Goal: Task Accomplishment & Management: Use online tool/utility

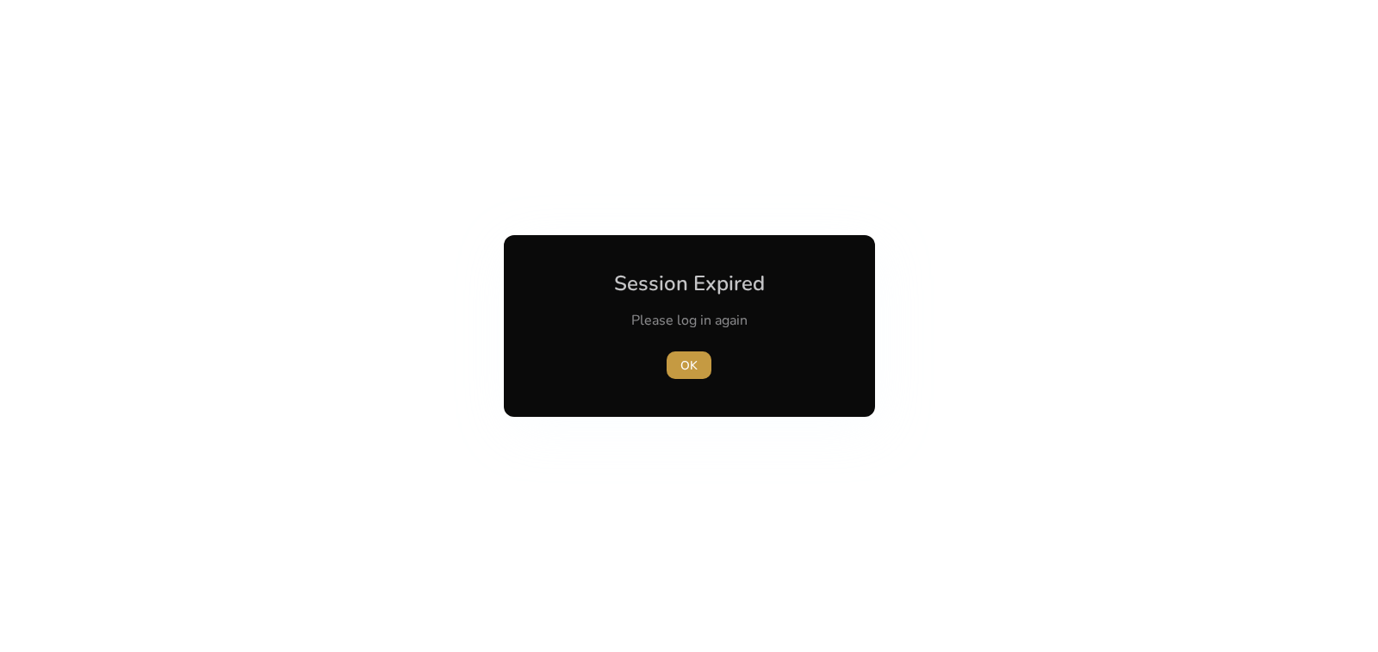
click at [692, 363] on span "OK" at bounding box center [688, 366] width 17 height 18
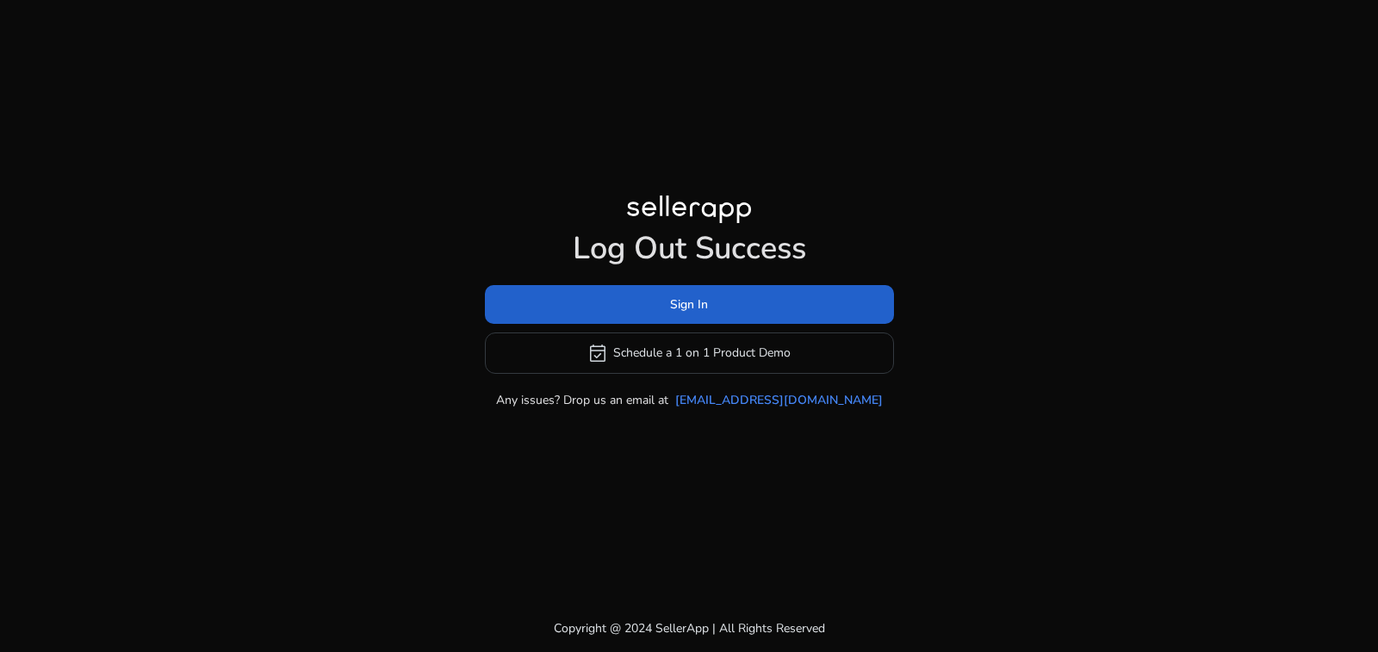
click at [717, 301] on span at bounding box center [689, 303] width 409 height 41
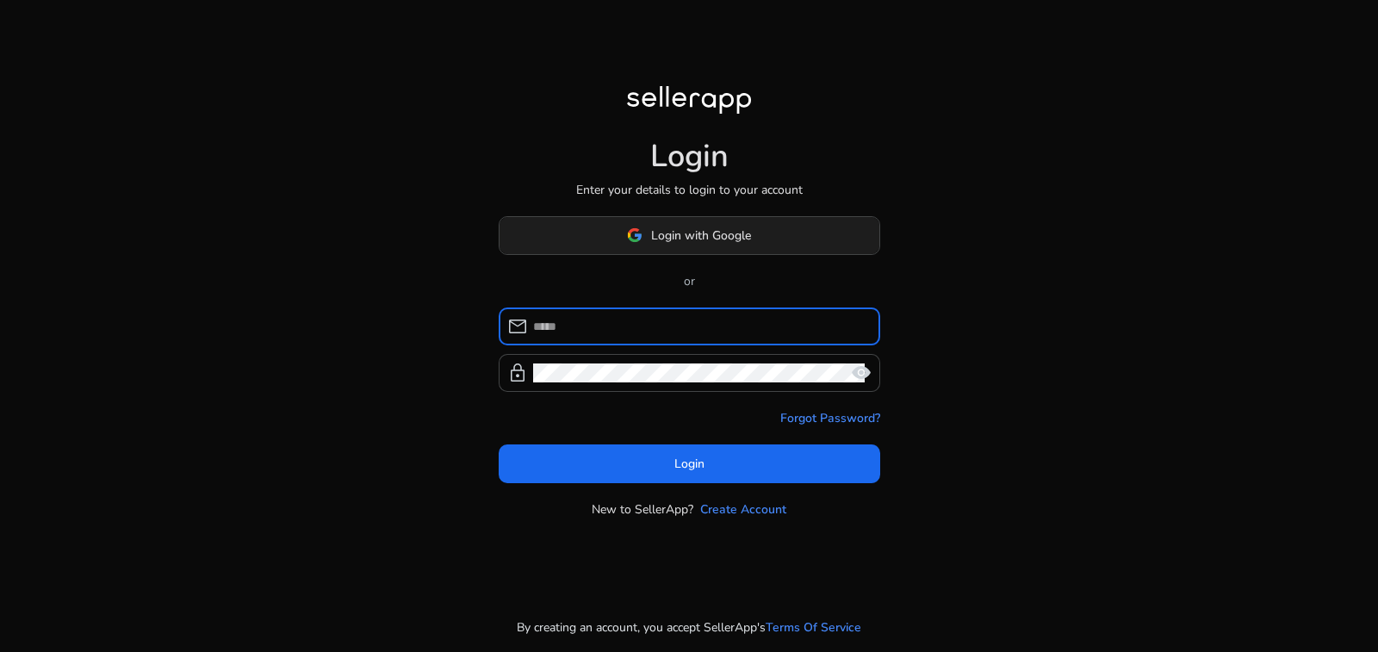
click at [689, 244] on span "Login with Google" at bounding box center [701, 236] width 100 height 18
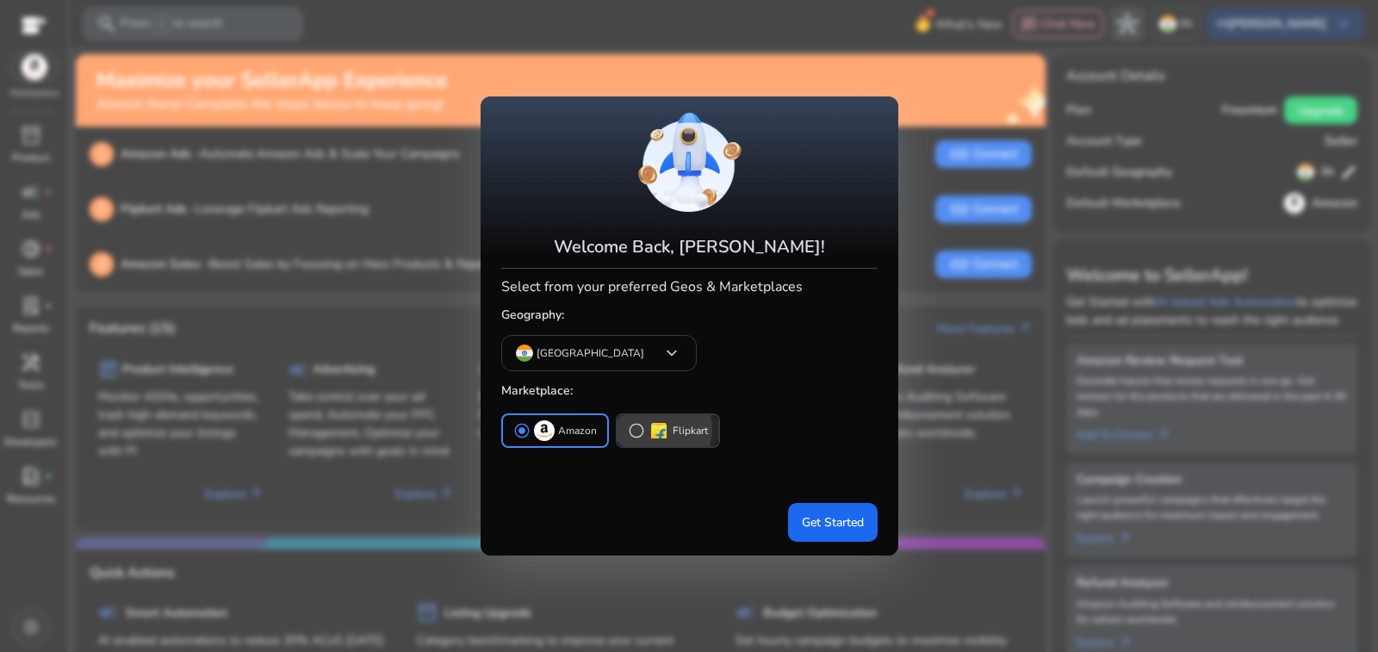
click at [673, 422] on p "Flipkart" at bounding box center [690, 431] width 35 height 18
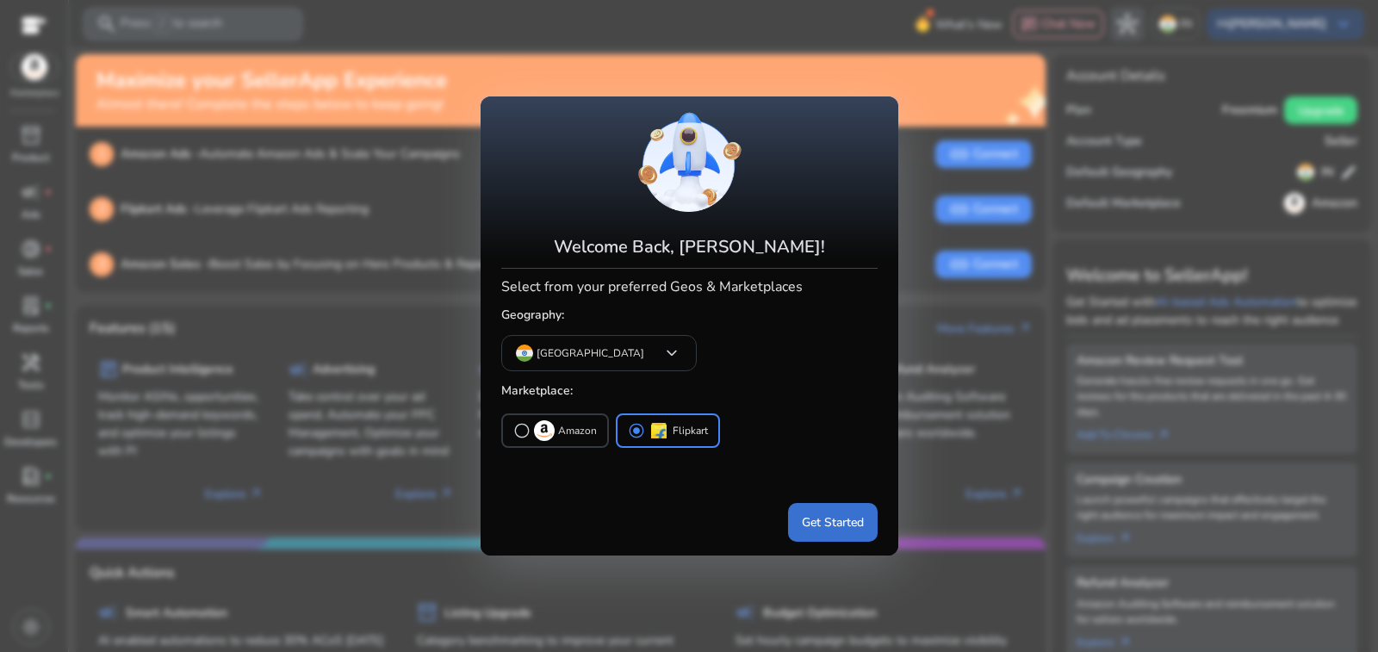
click at [838, 513] on span "Get Started" at bounding box center [833, 522] width 62 height 18
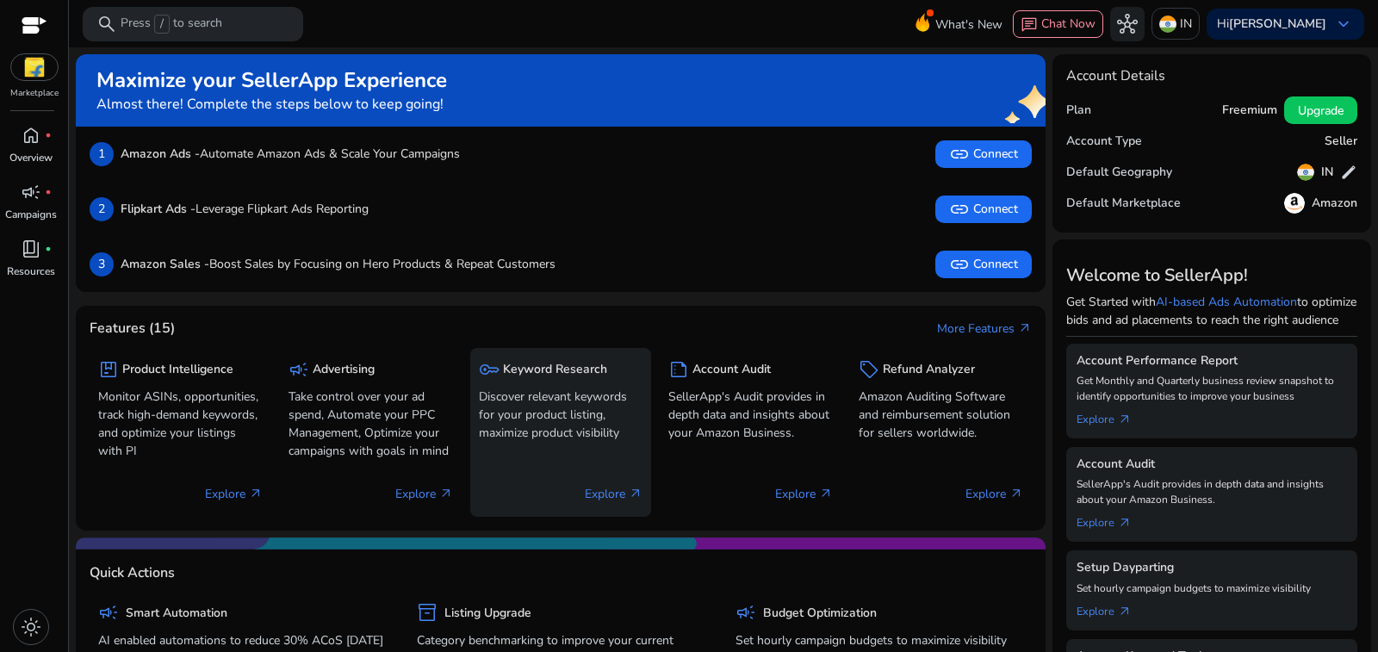
click at [536, 361] on div "key Keyword Research Discover relevant keywords for your product listing, maxim…" at bounding box center [561, 432] width 182 height 169
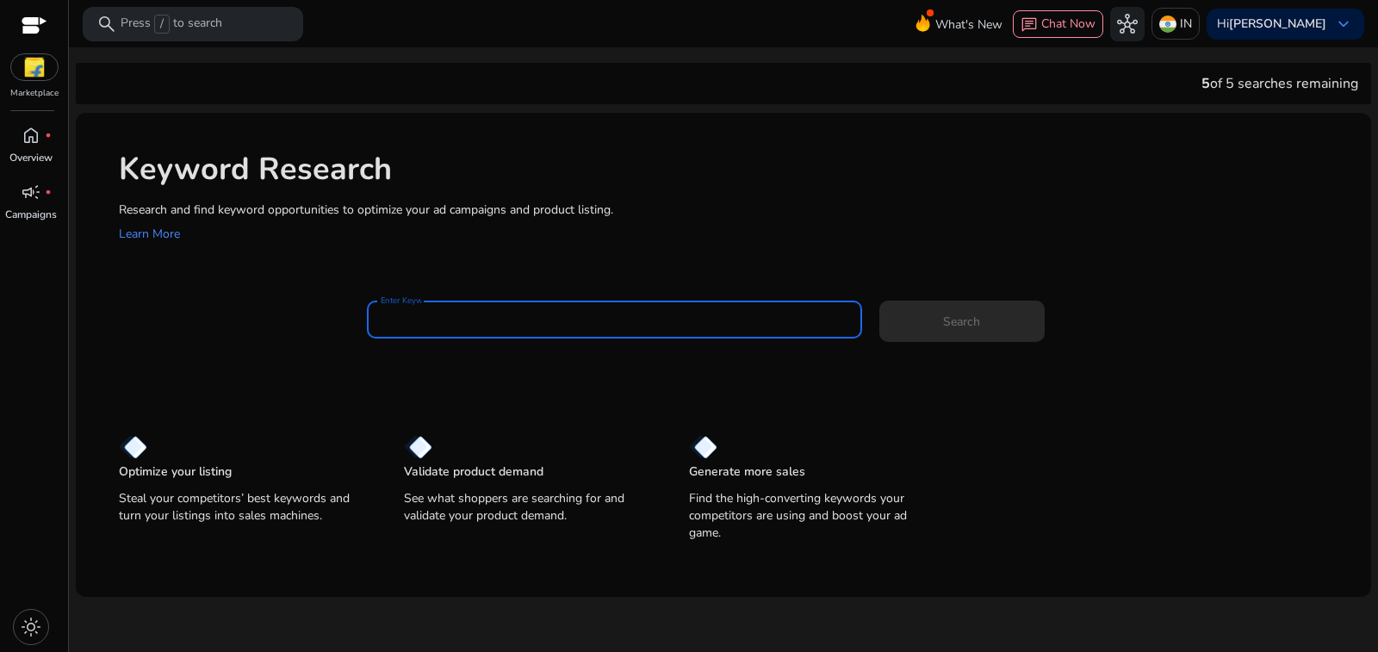
click at [398, 310] on input "Enter Keyword" at bounding box center [615, 319] width 468 height 19
click at [965, 301] on span at bounding box center [961, 321] width 165 height 41
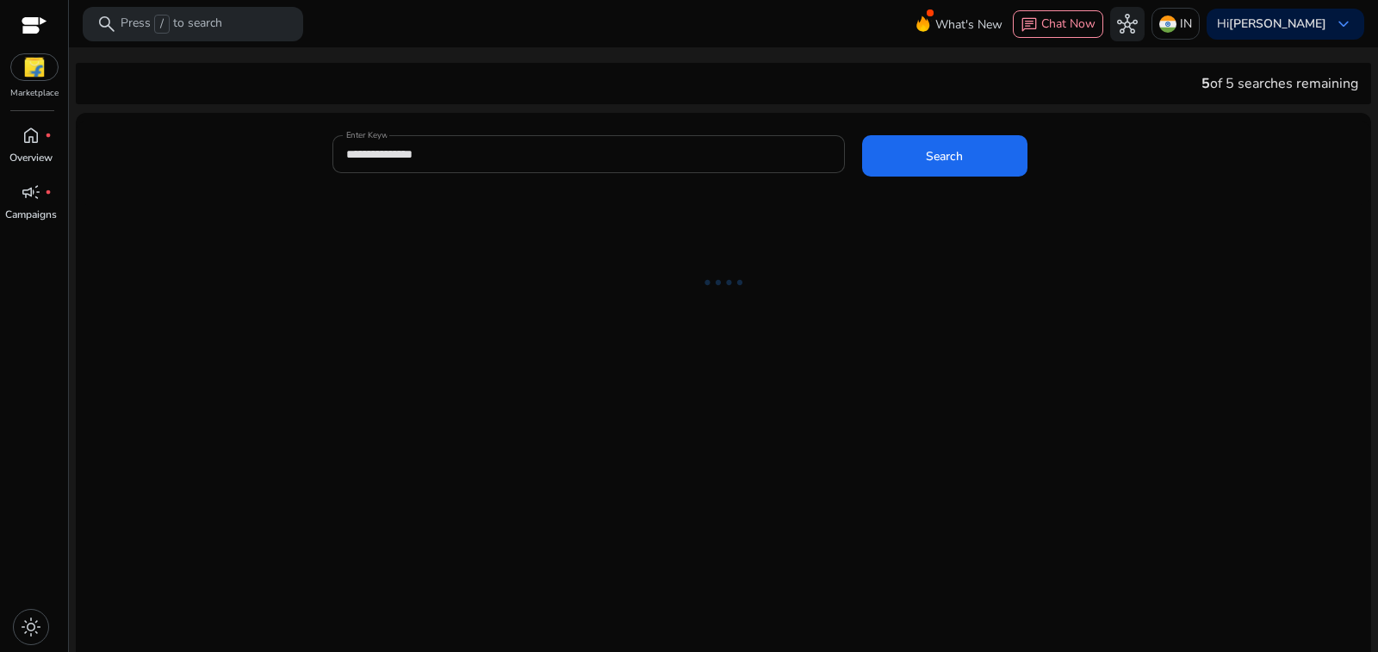
click at [370, 145] on input "**********" at bounding box center [588, 154] width 485 height 19
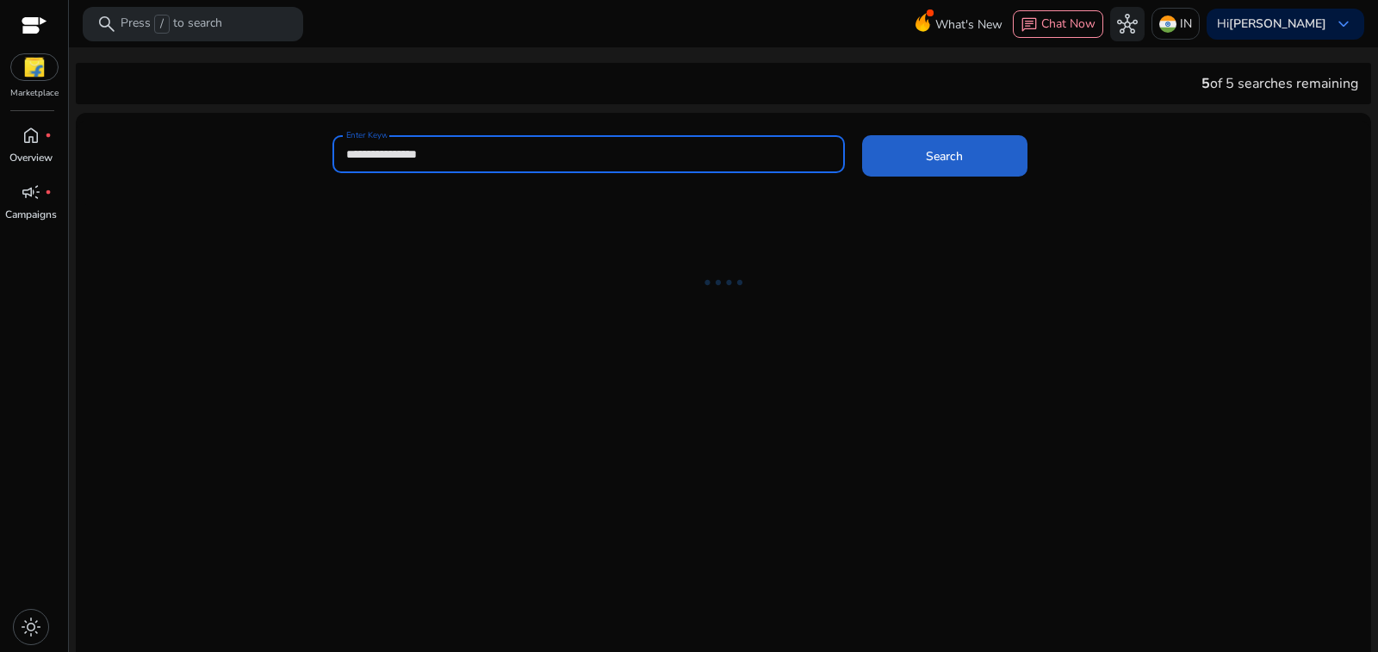
type input "**********"
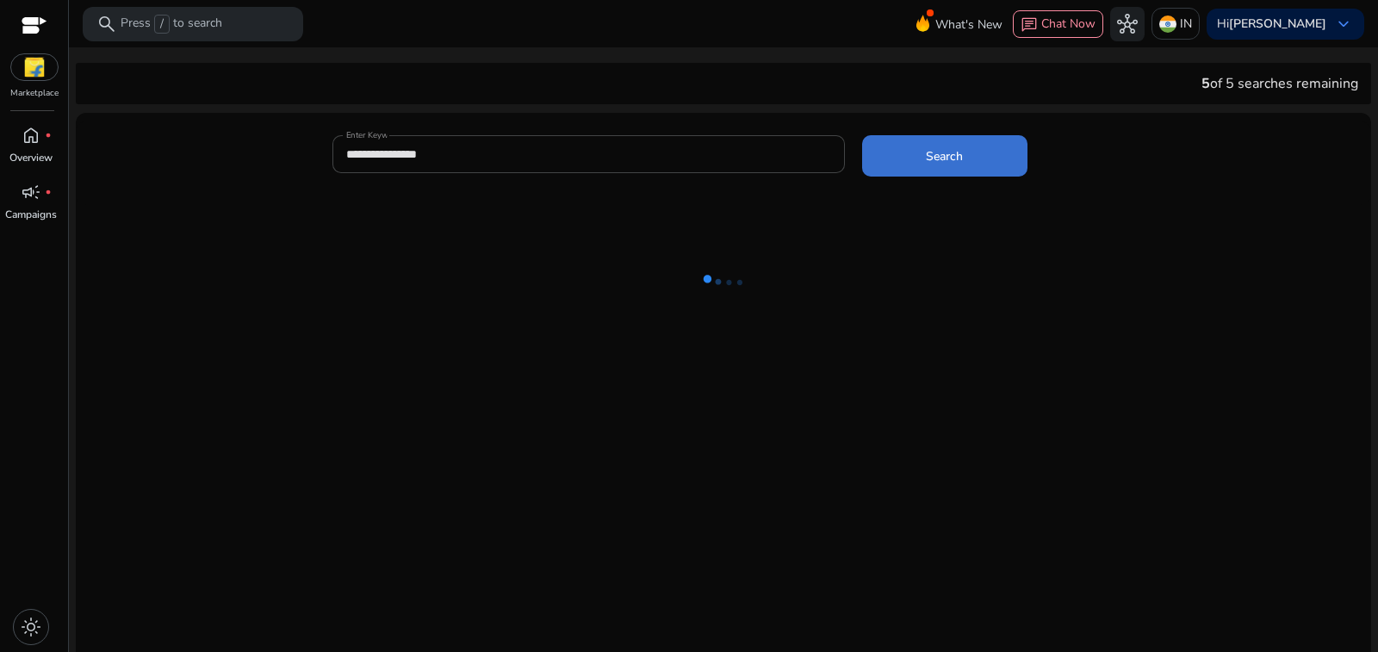
click at [954, 137] on span at bounding box center [944, 155] width 165 height 41
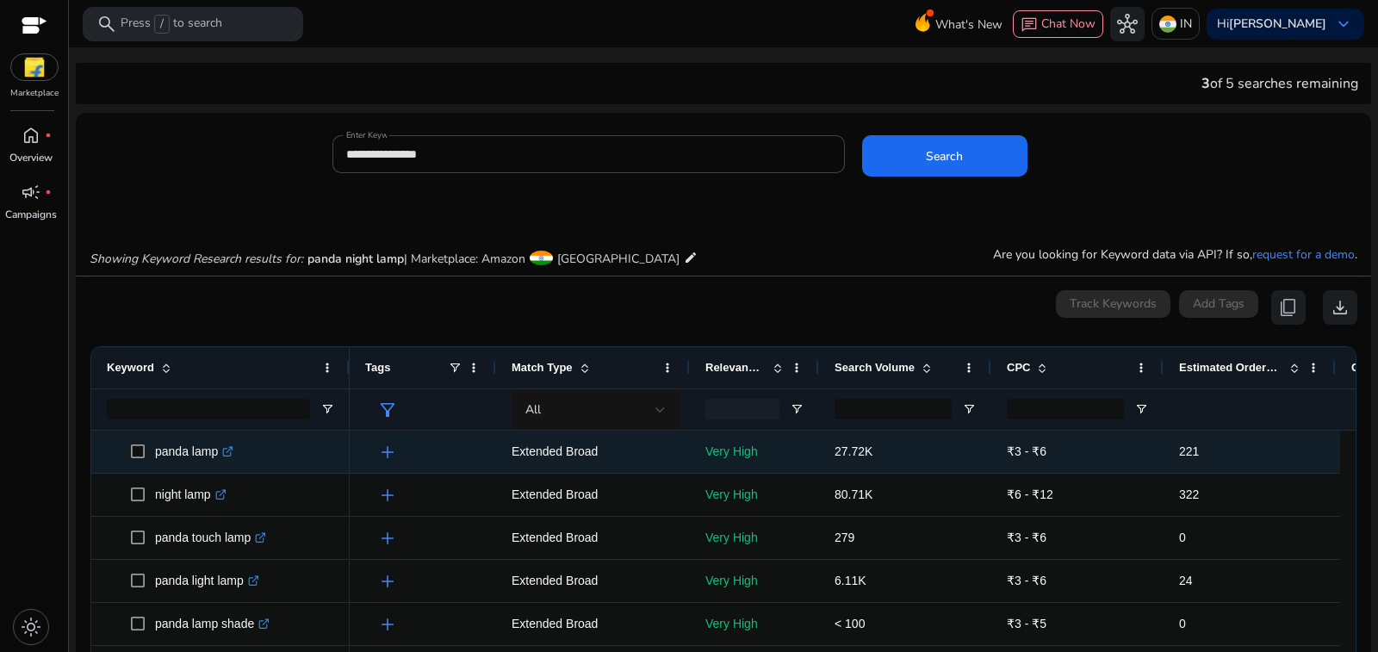
click at [227, 446] on icon at bounding box center [230, 449] width 6 height 6
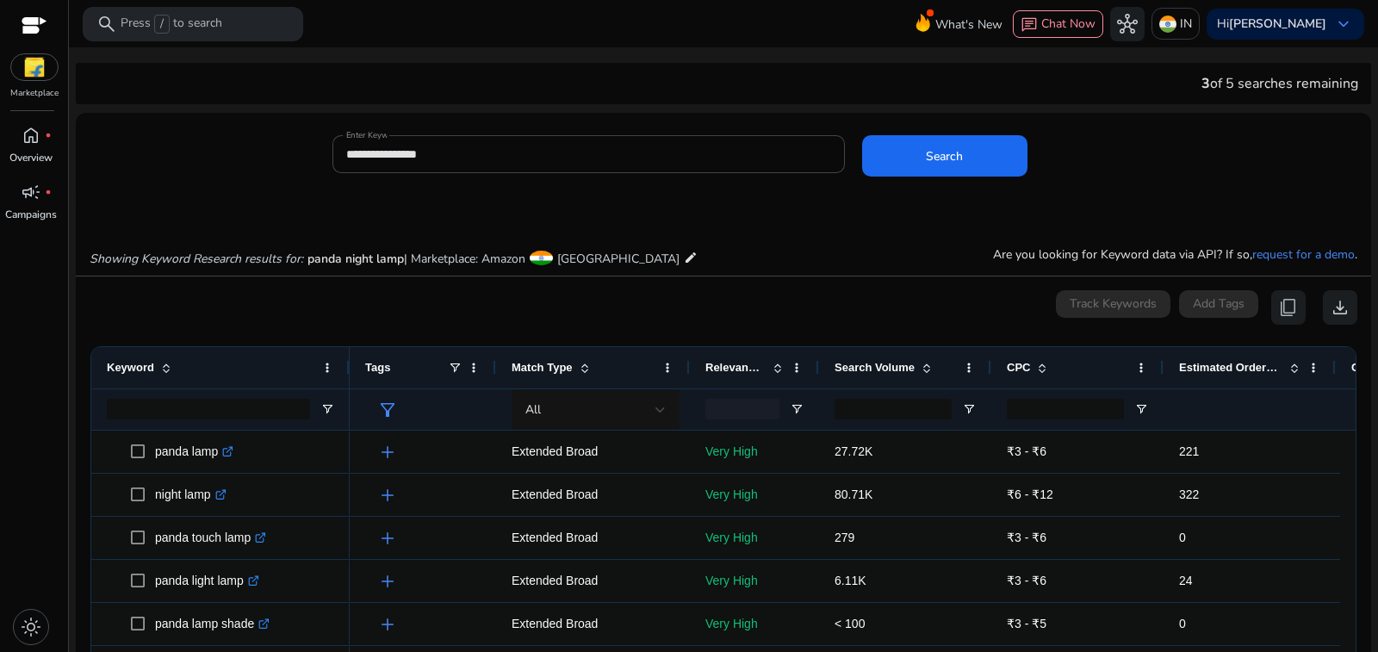
click at [1219, 361] on span "Estimated Orders/Month" at bounding box center [1230, 367] width 103 height 13
click at [1245, 361] on span "Estimated Orders/Month" at bounding box center [1230, 367] width 103 height 13
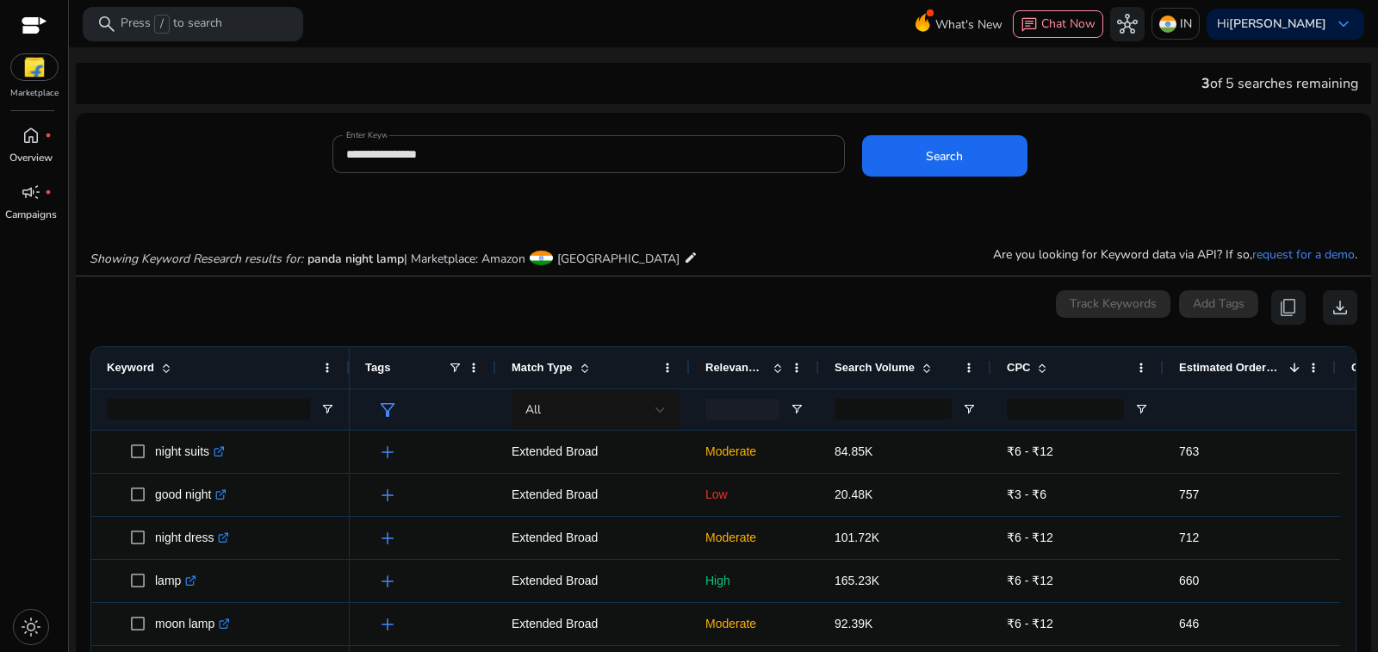
click at [861, 361] on span "Search Volume" at bounding box center [875, 367] width 80 height 13
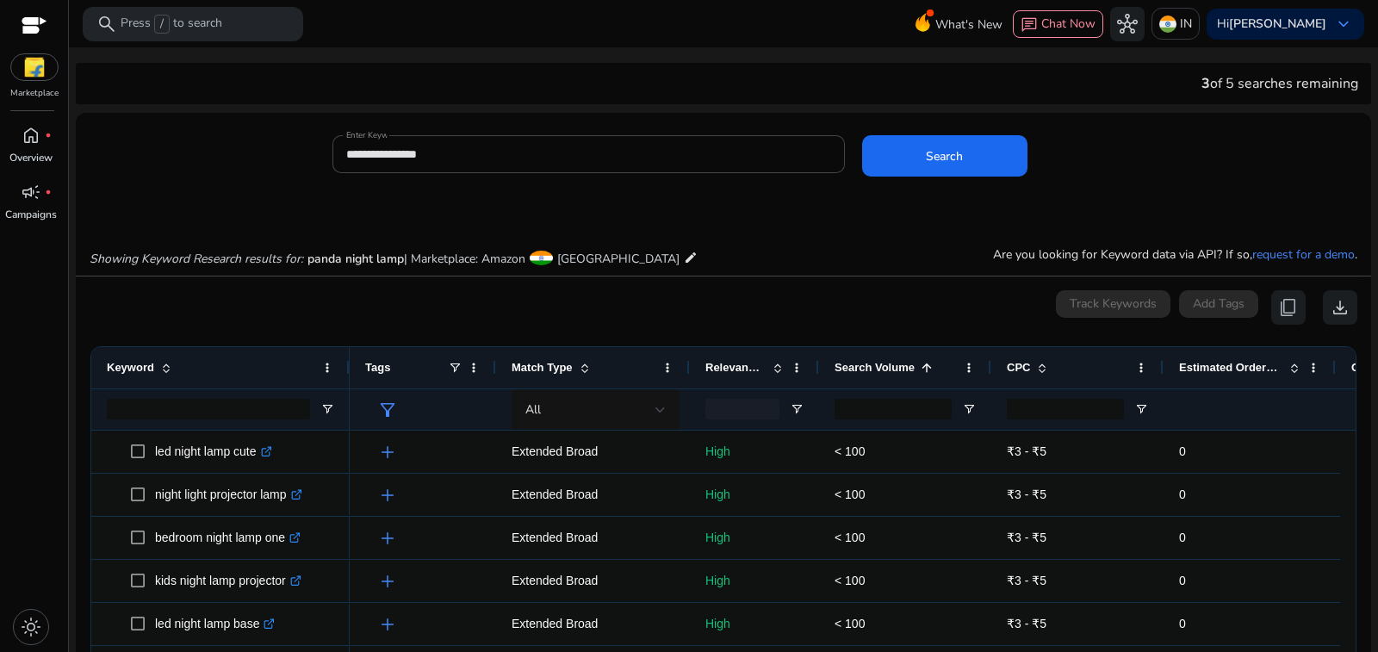
click at [863, 361] on span "Search Volume" at bounding box center [875, 367] width 80 height 13
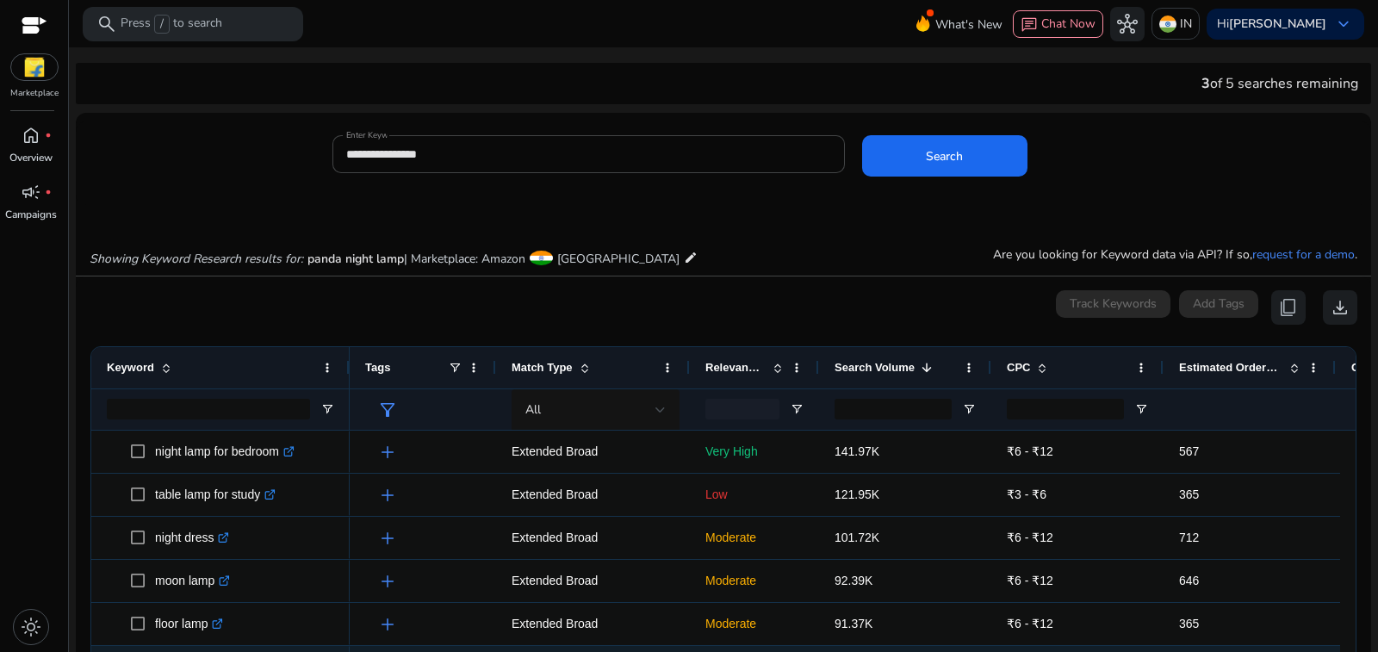
scroll to position [345, 0]
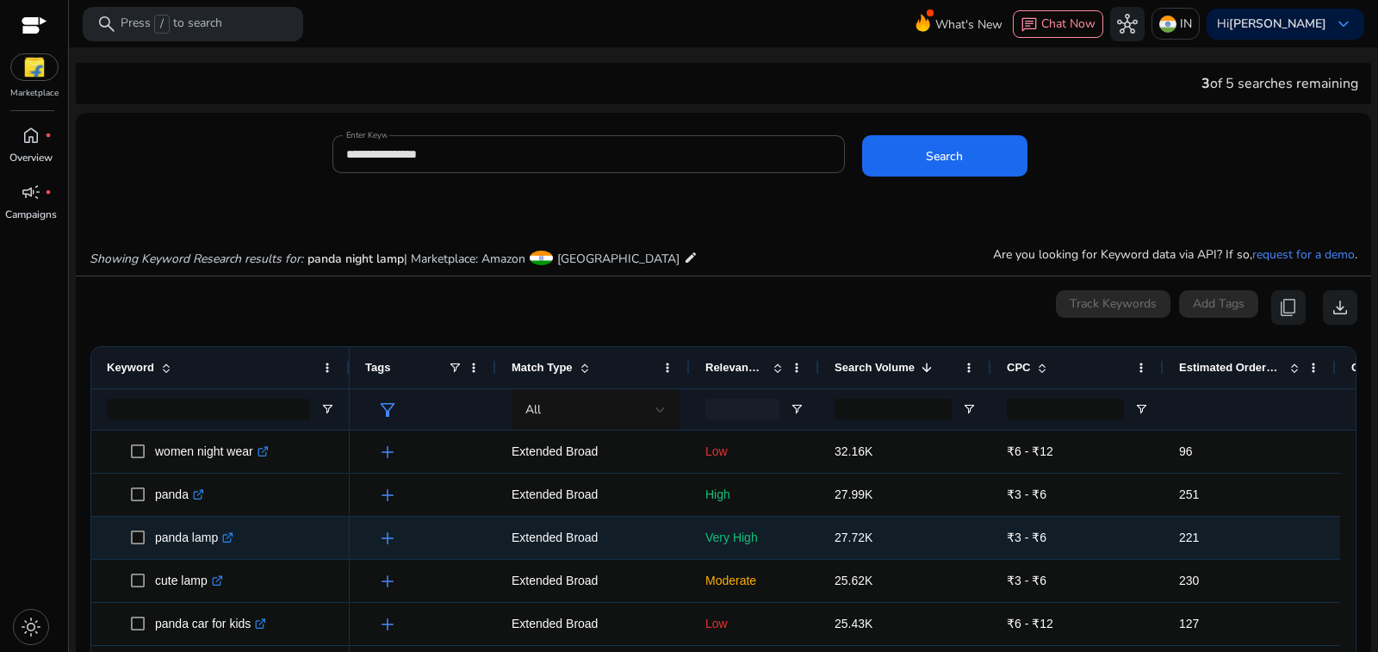
click at [227, 532] on icon at bounding box center [230, 535] width 6 height 6
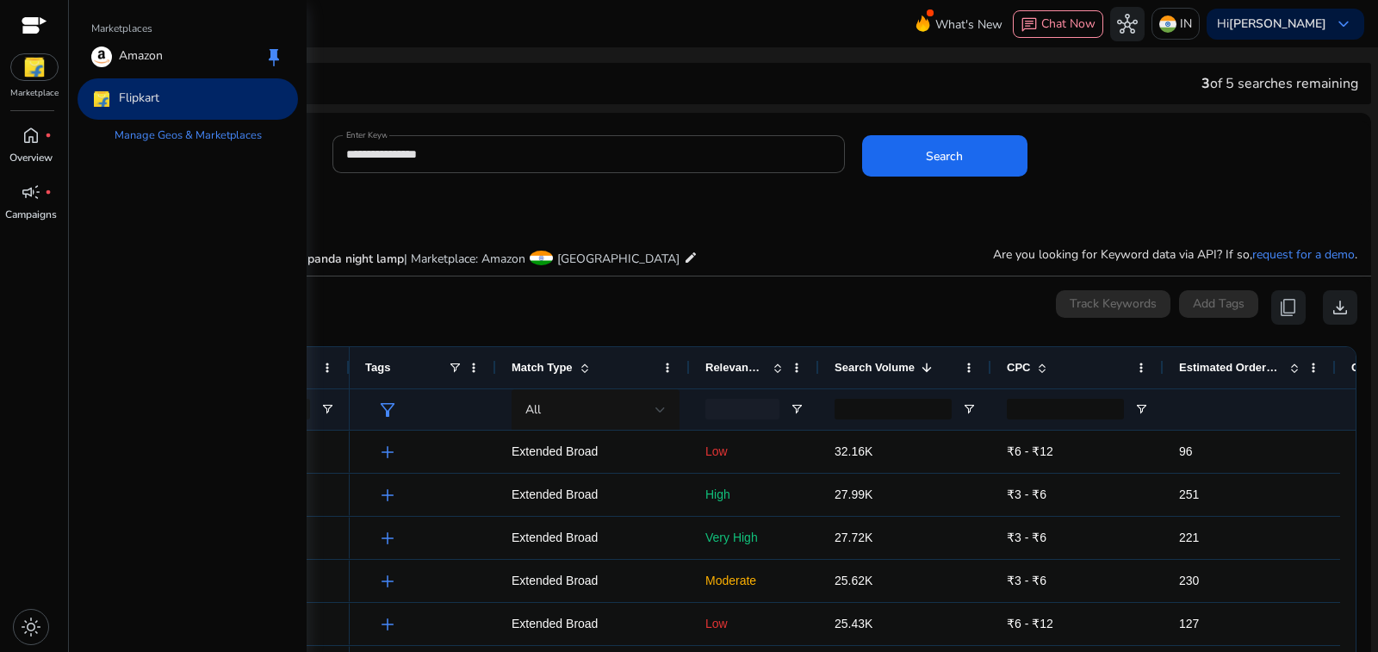
click at [29, 59] on img at bounding box center [34, 67] width 47 height 26
click at [171, 78] on div "Flipkart" at bounding box center [188, 98] width 221 height 41
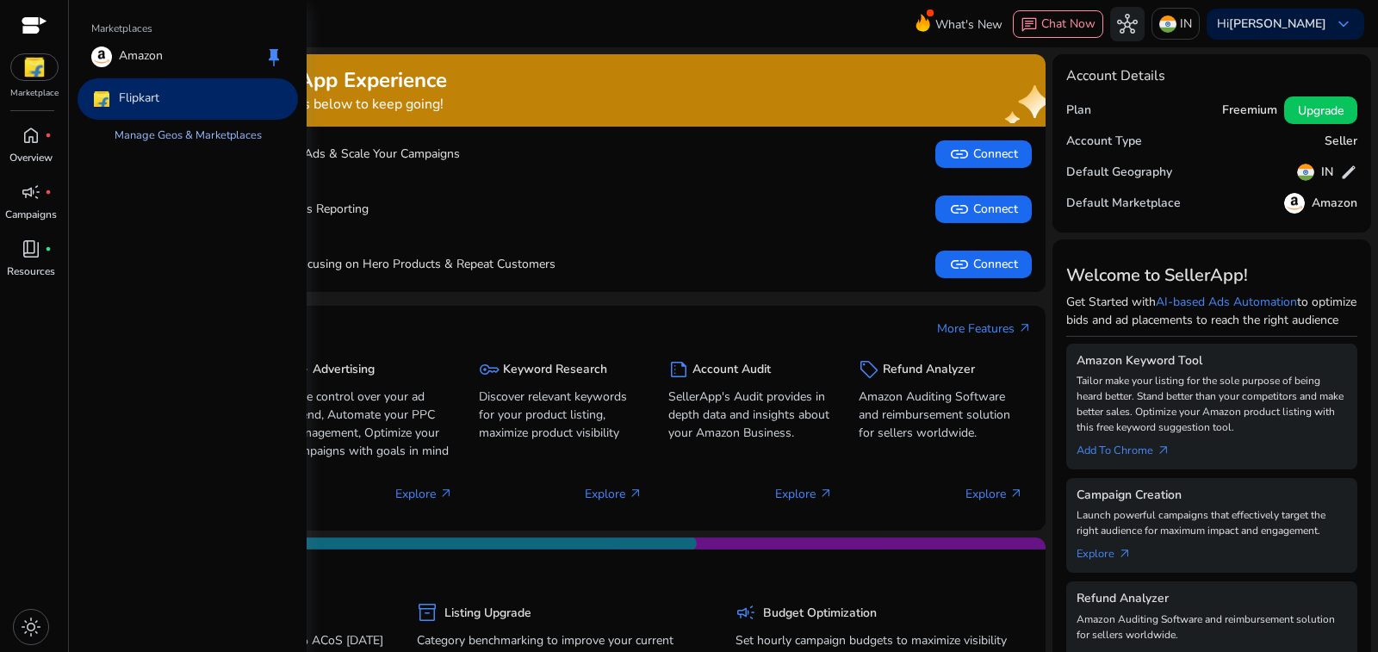
click at [139, 120] on link "Manage Geos & Marketplaces" at bounding box center [188, 135] width 175 height 31
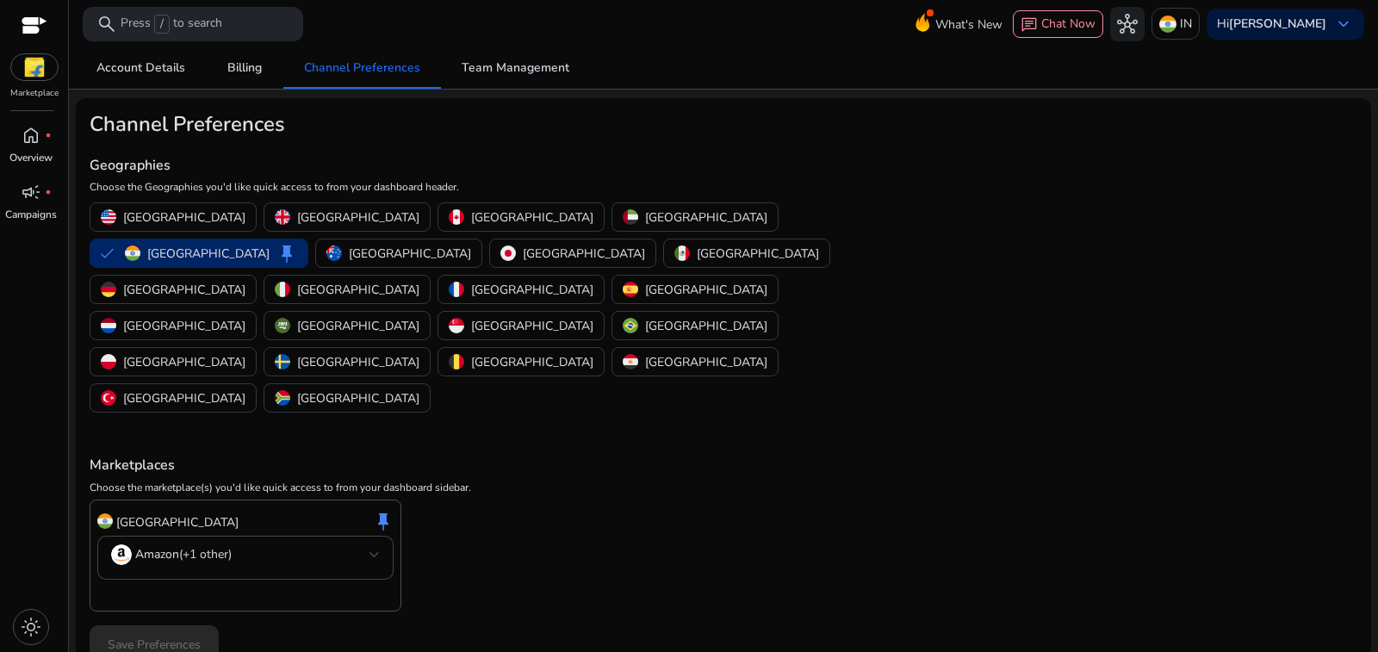
click at [26, 63] on img at bounding box center [34, 67] width 47 height 26
click at [259, 70] on span "Billing" at bounding box center [244, 68] width 34 height 12
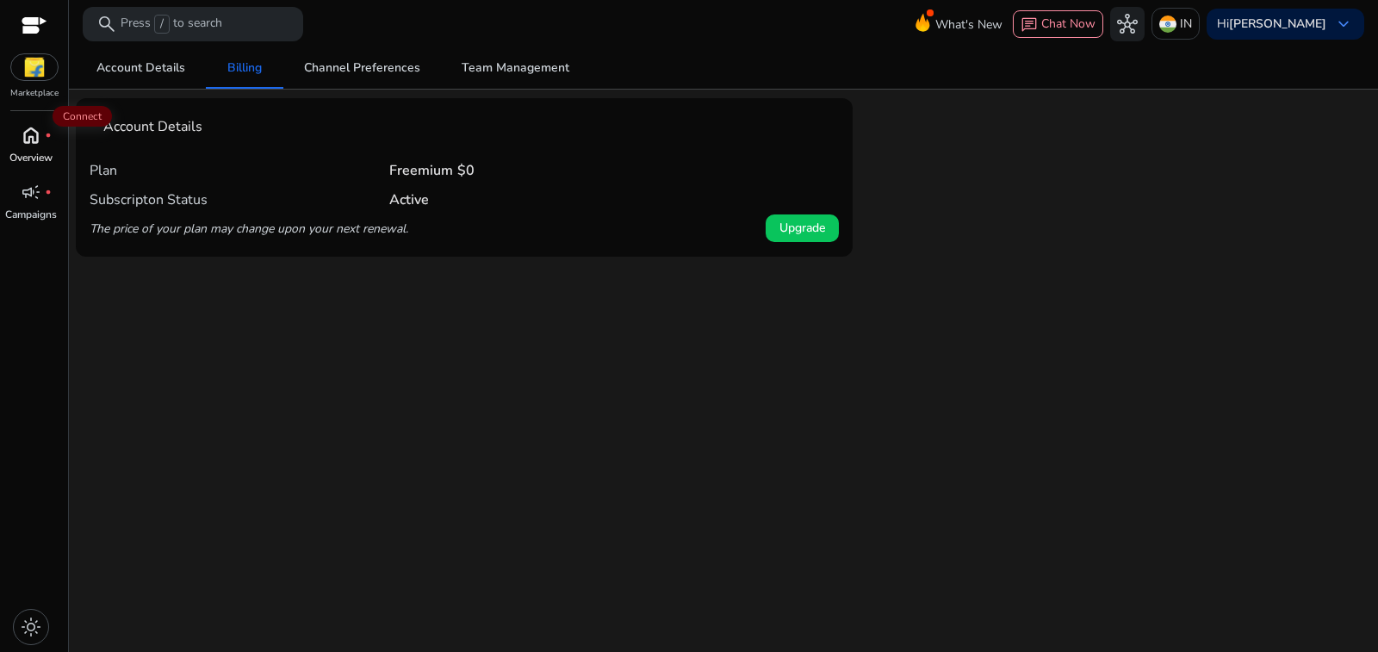
click at [30, 125] on span "home" at bounding box center [31, 135] width 21 height 21
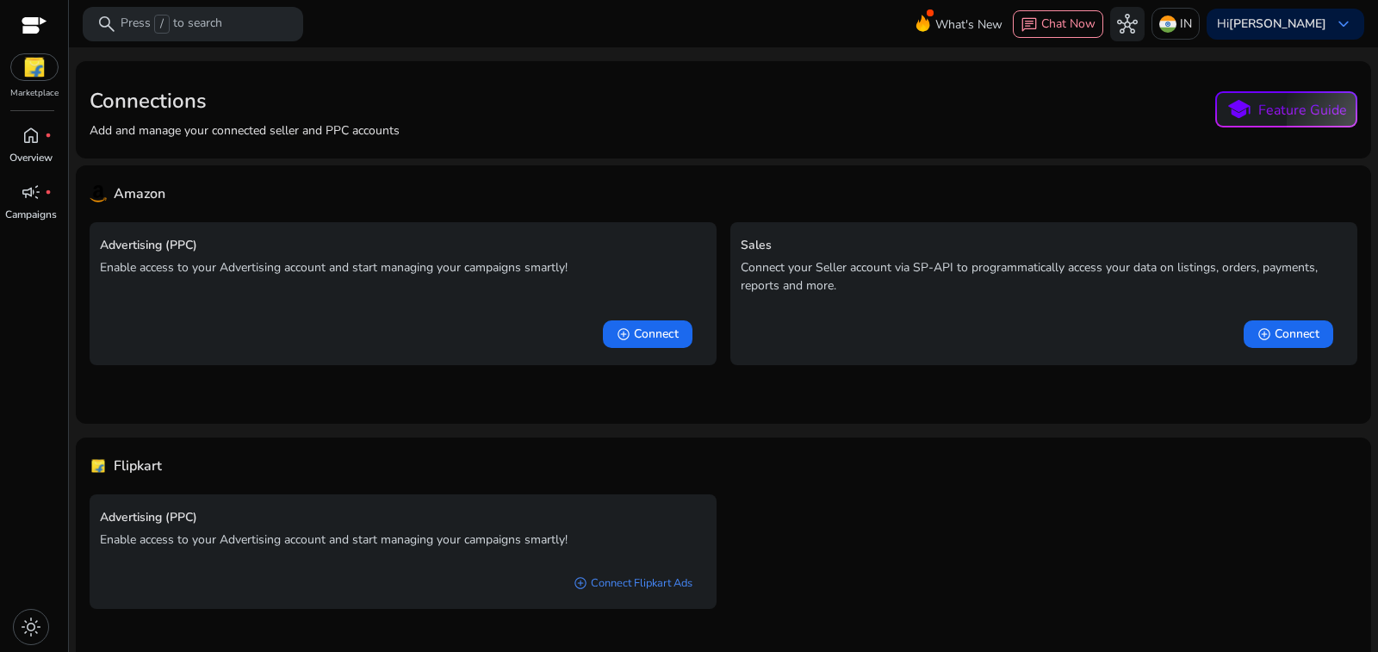
scroll to position [18, 0]
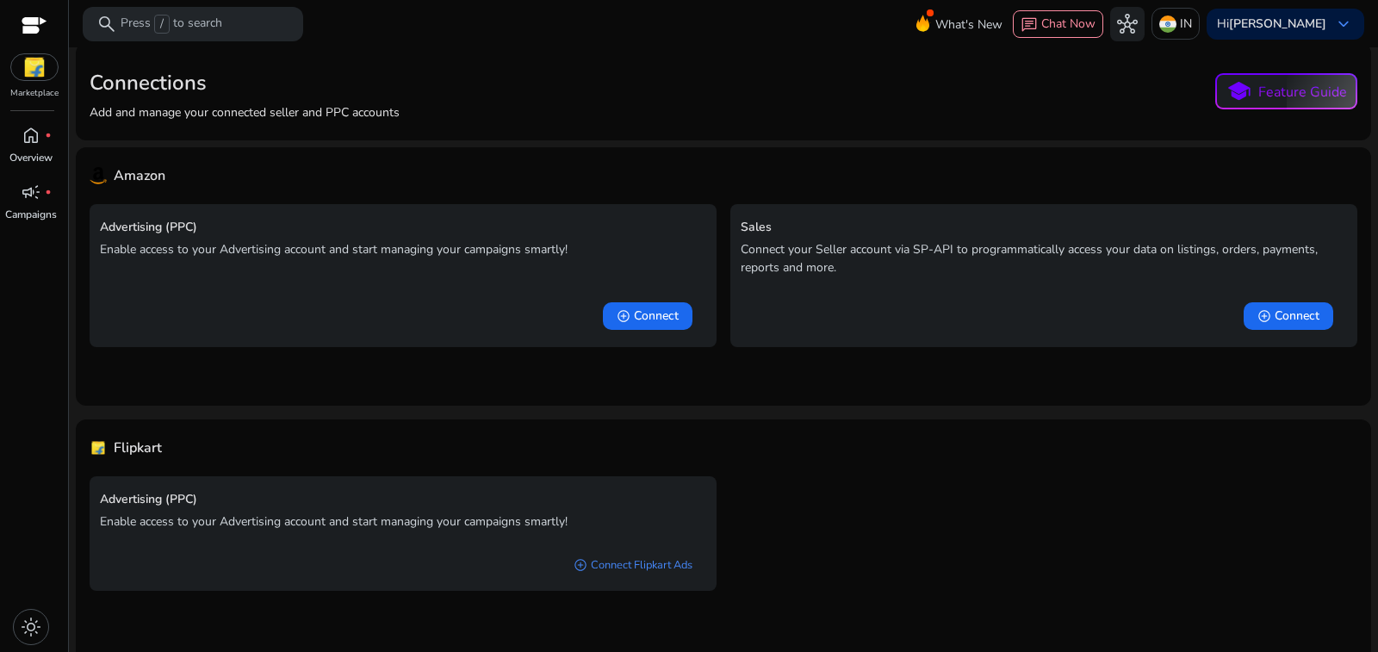
click at [28, 55] on img at bounding box center [34, 67] width 47 height 26
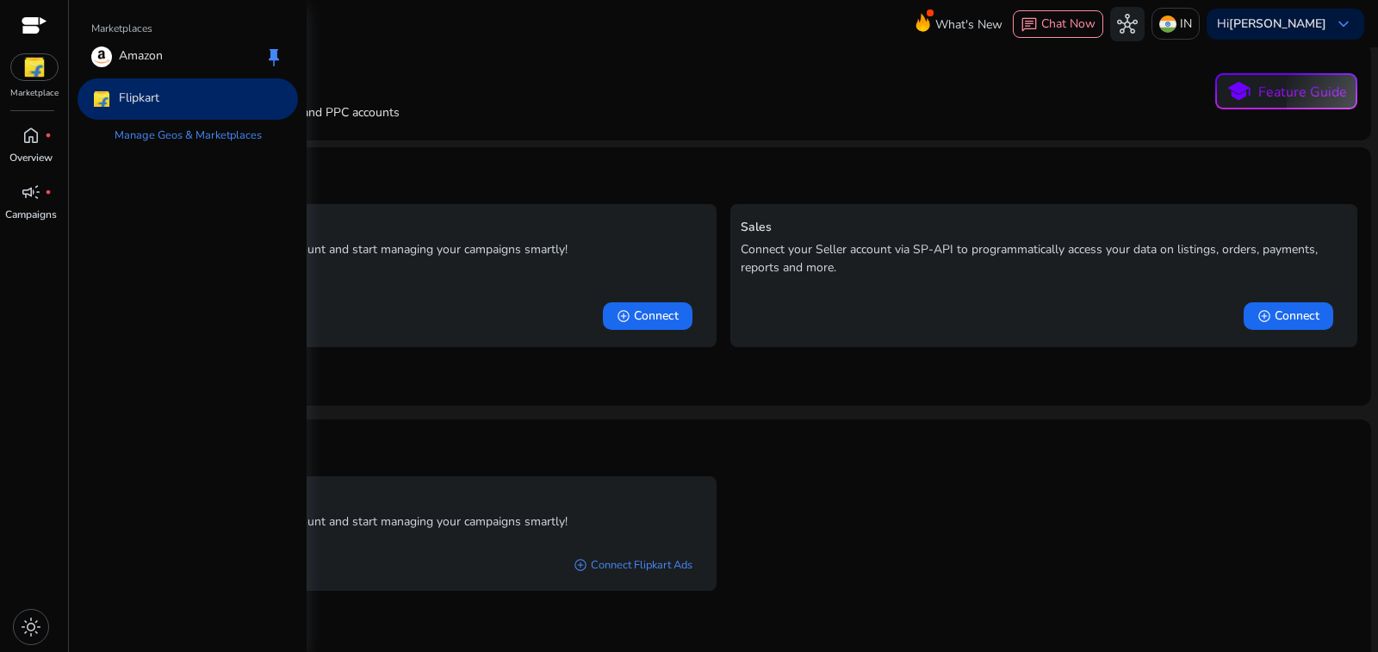
click at [33, 70] on div "Marketplace" at bounding box center [34, 50] width 68 height 100
click at [40, 65] on img at bounding box center [34, 67] width 47 height 26
click at [141, 46] on div "Amazon keep" at bounding box center [188, 56] width 221 height 41
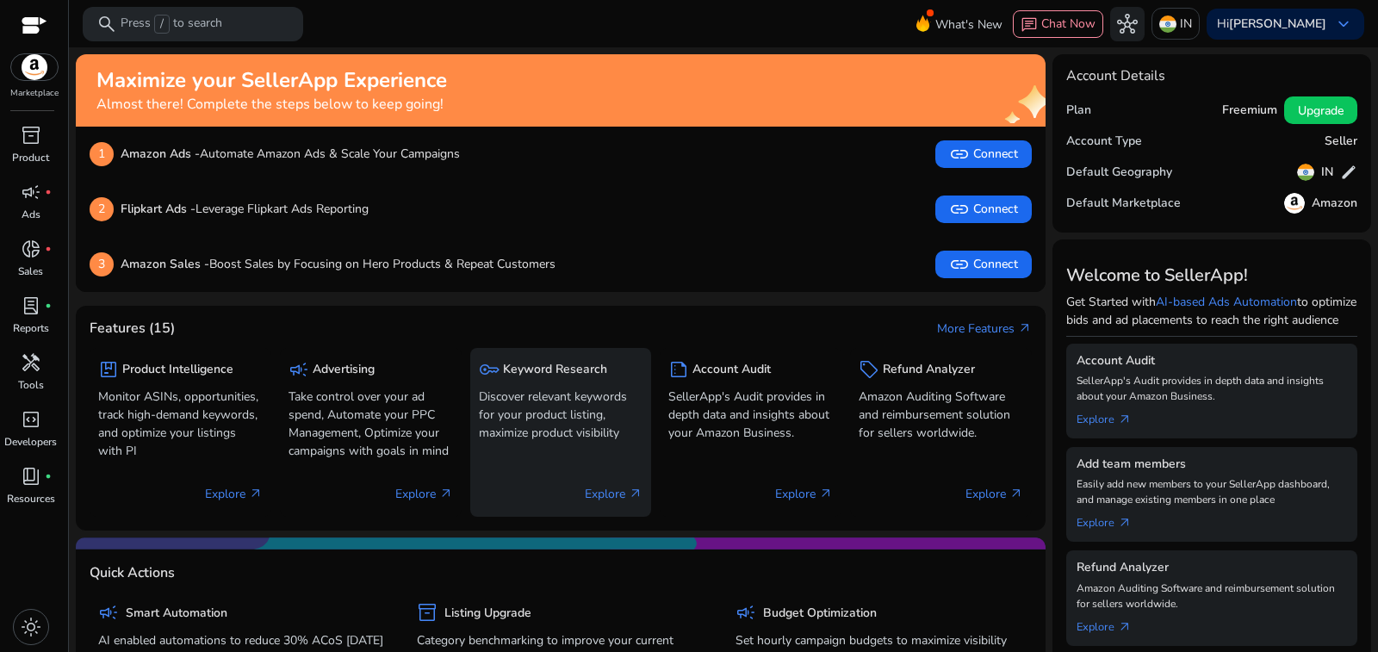
scroll to position [86, 0]
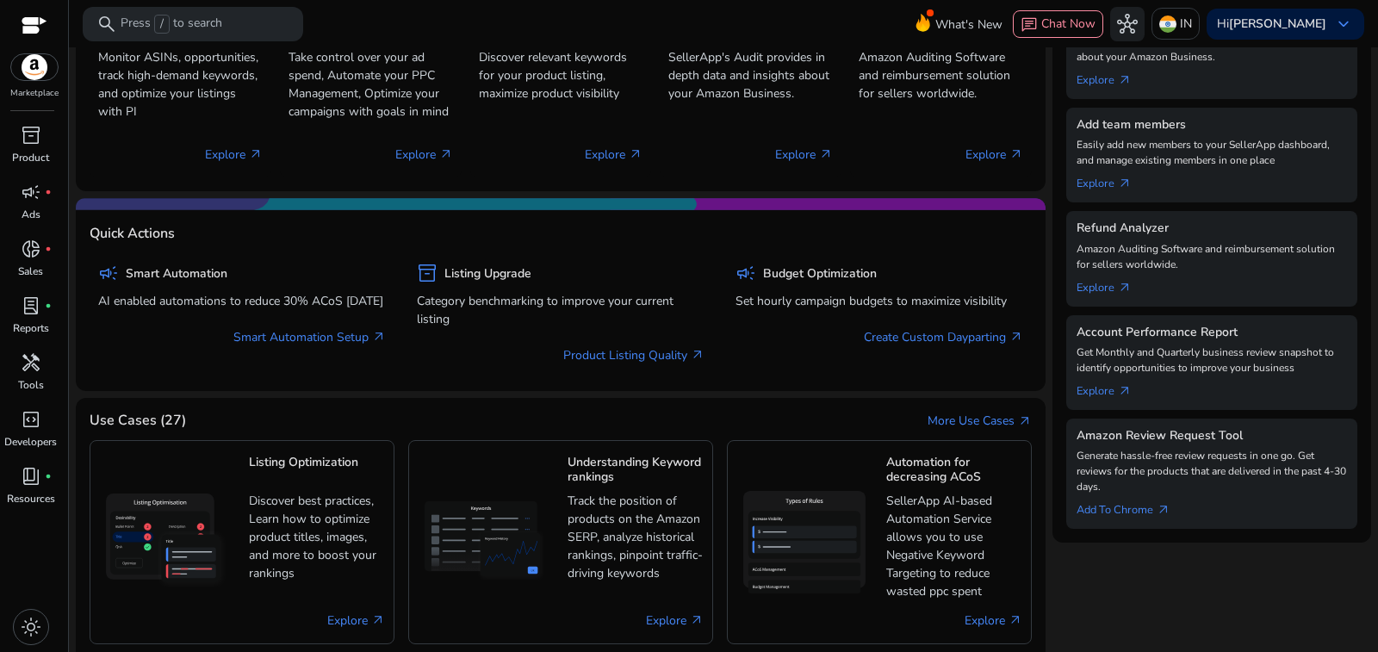
scroll to position [345, 0]
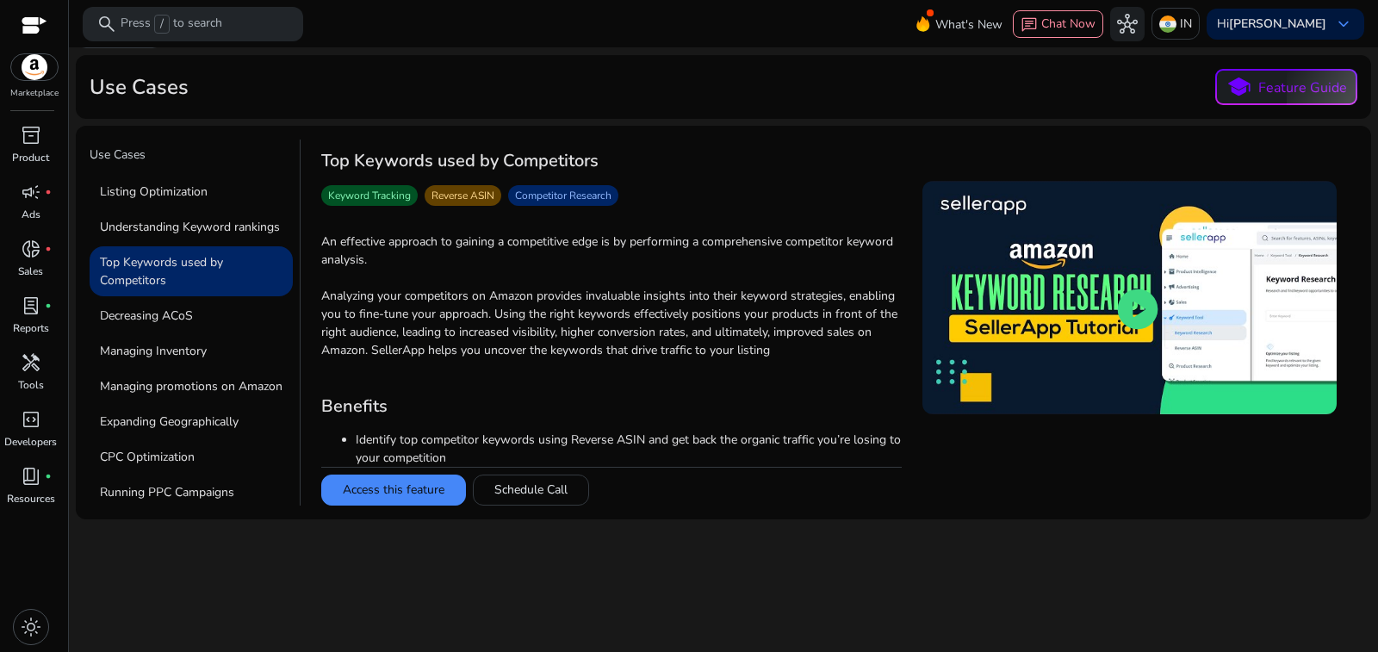
scroll to position [58, 0]
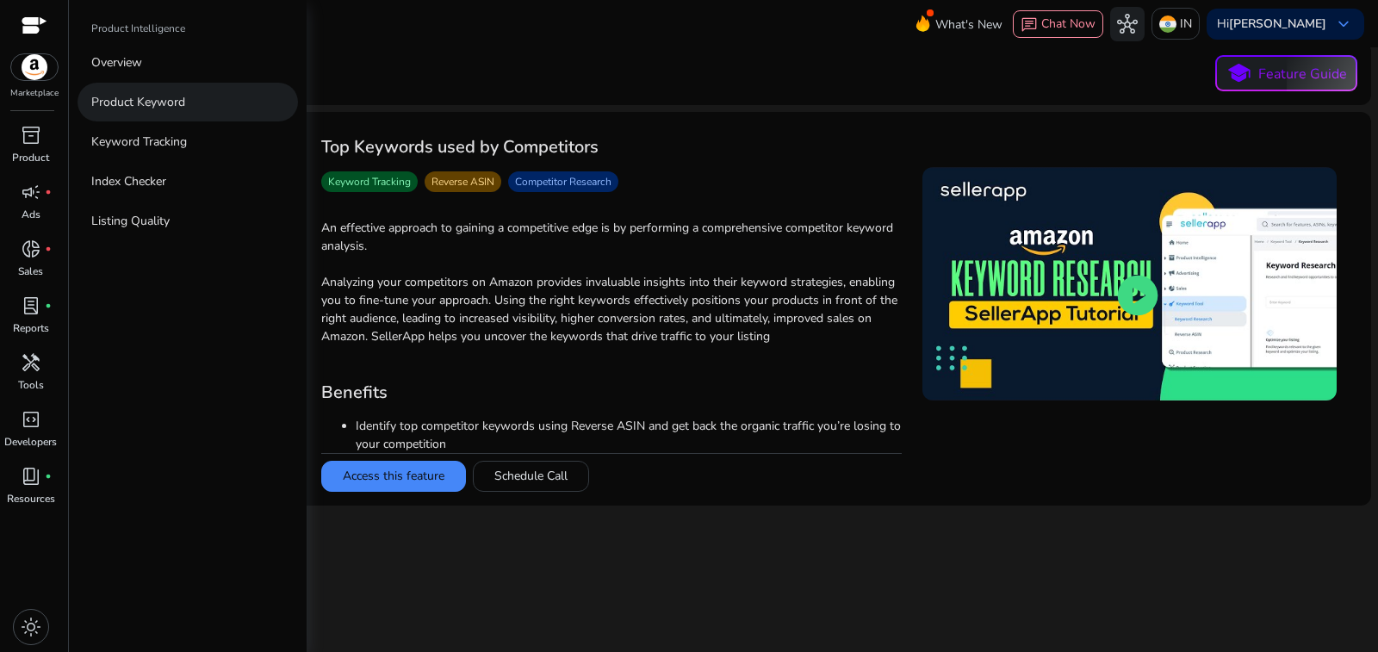
click at [130, 93] on p "Product Keyword" at bounding box center [138, 102] width 94 height 18
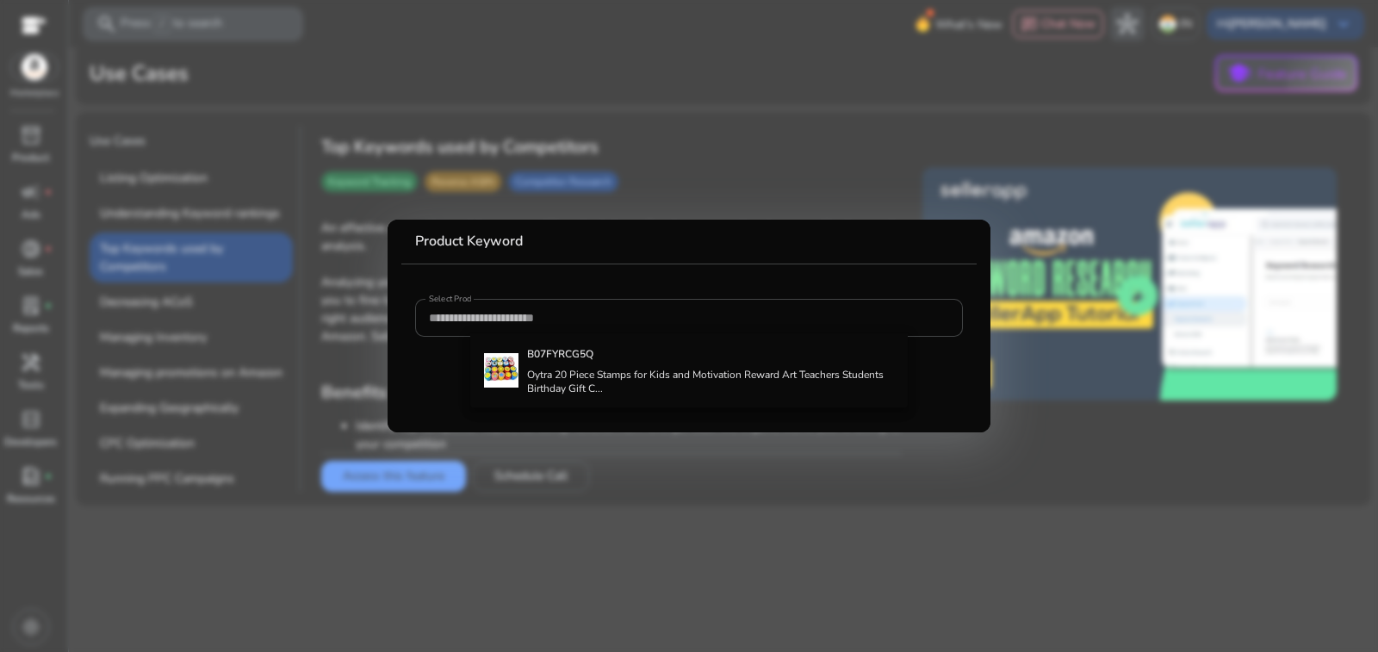
click at [569, 420] on mat-card "Product Keyword Select Product*" at bounding box center [689, 326] width 603 height 213
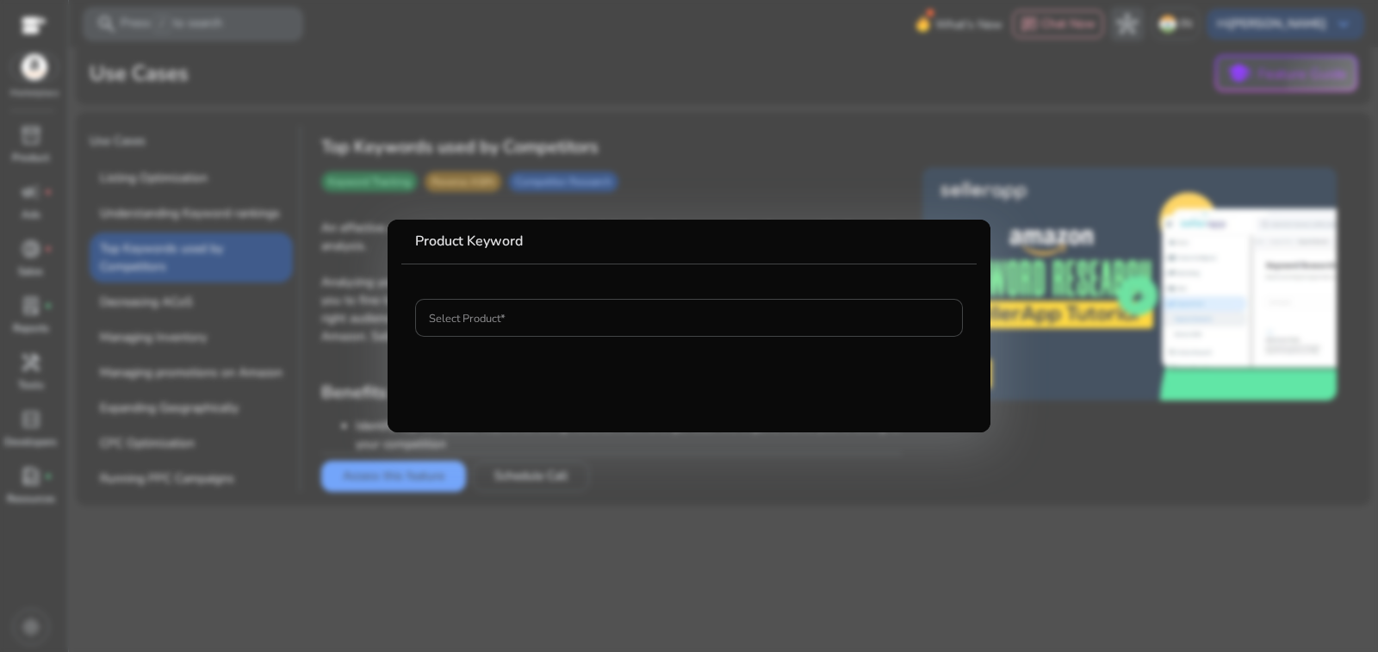
click at [593, 461] on div at bounding box center [689, 326] width 1378 height 652
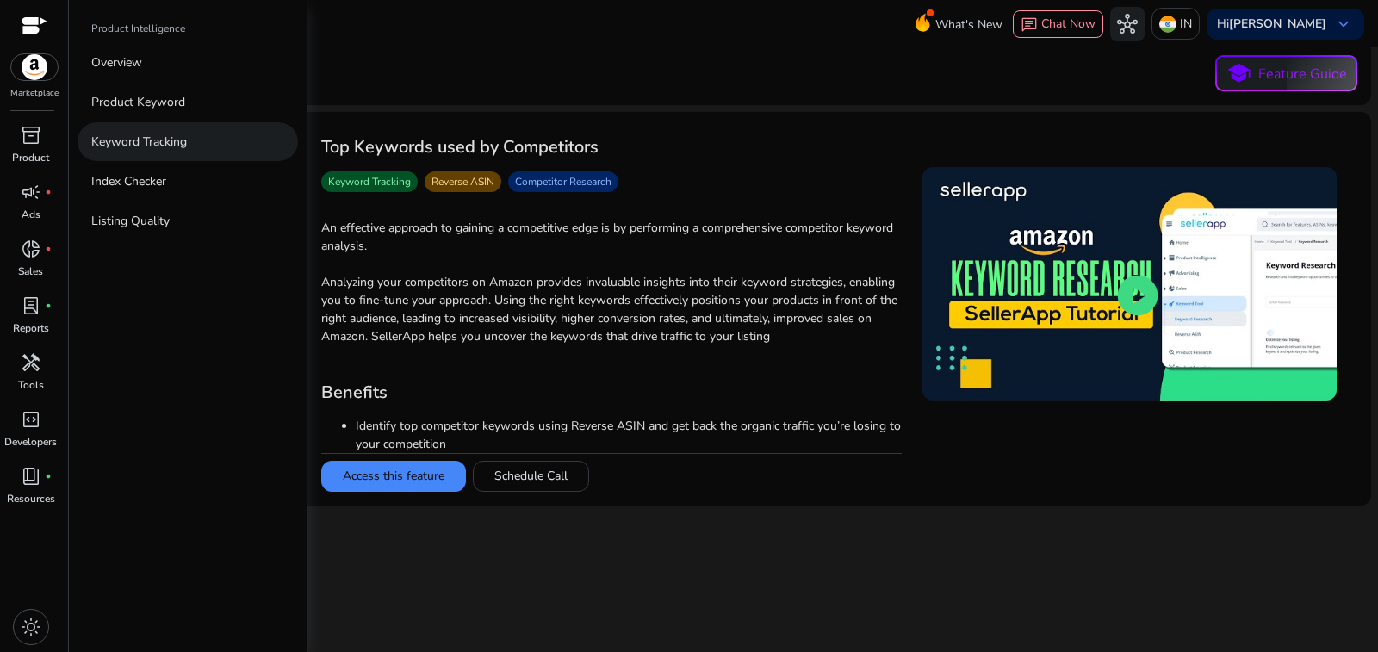
click at [149, 133] on p "Keyword Tracking" at bounding box center [139, 142] width 96 height 18
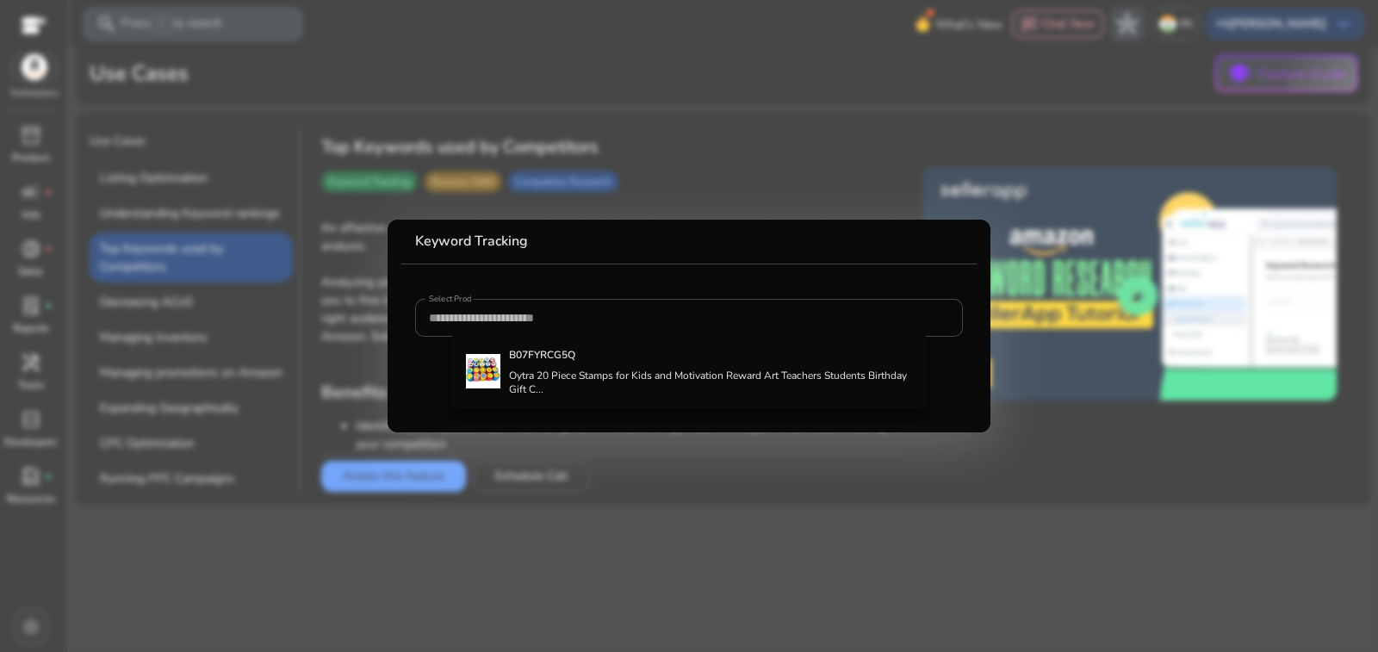
click at [981, 481] on div at bounding box center [689, 326] width 1378 height 652
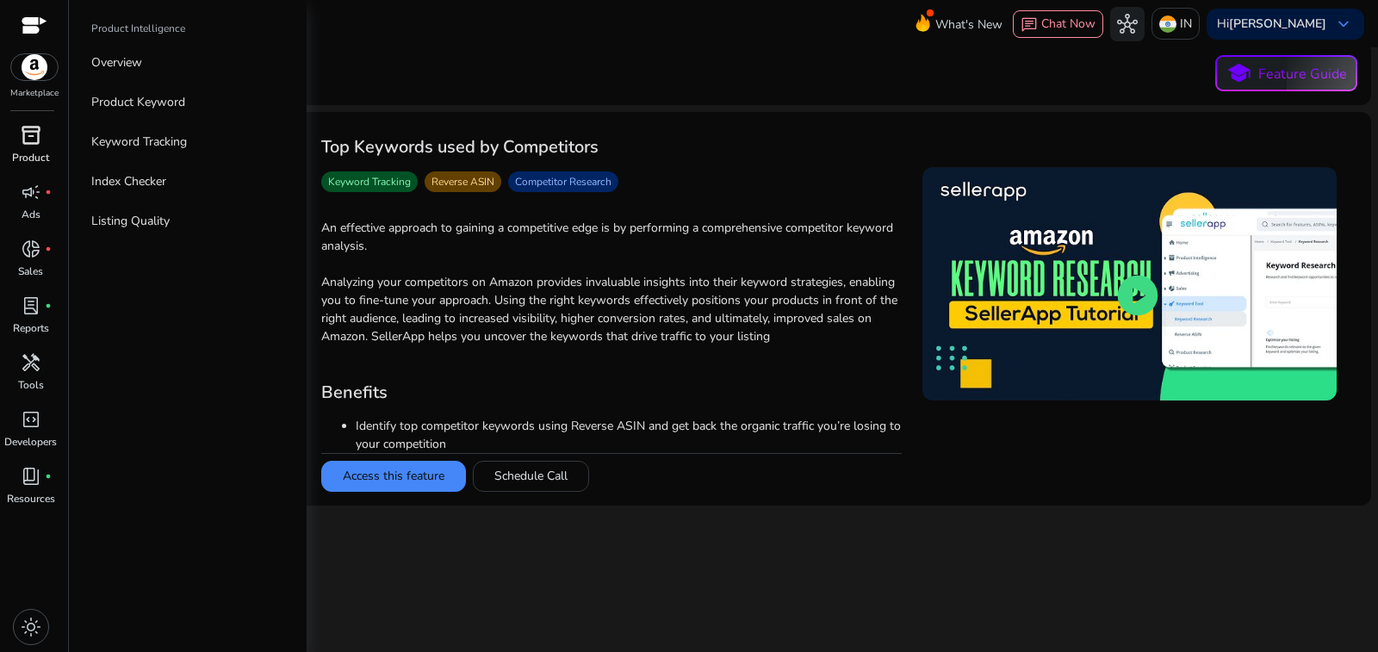
click at [24, 125] on span "inventory_2" at bounding box center [31, 135] width 21 height 21
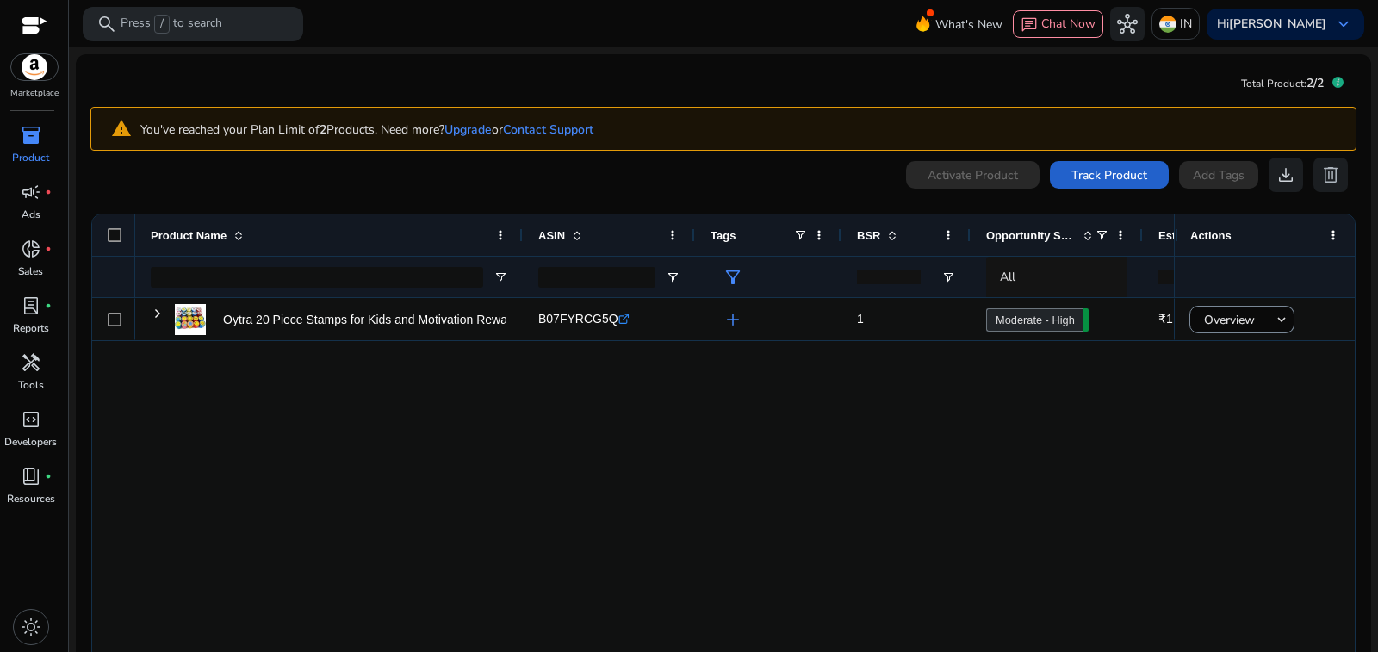
click at [1147, 166] on span "Track Product" at bounding box center [1110, 175] width 76 height 18
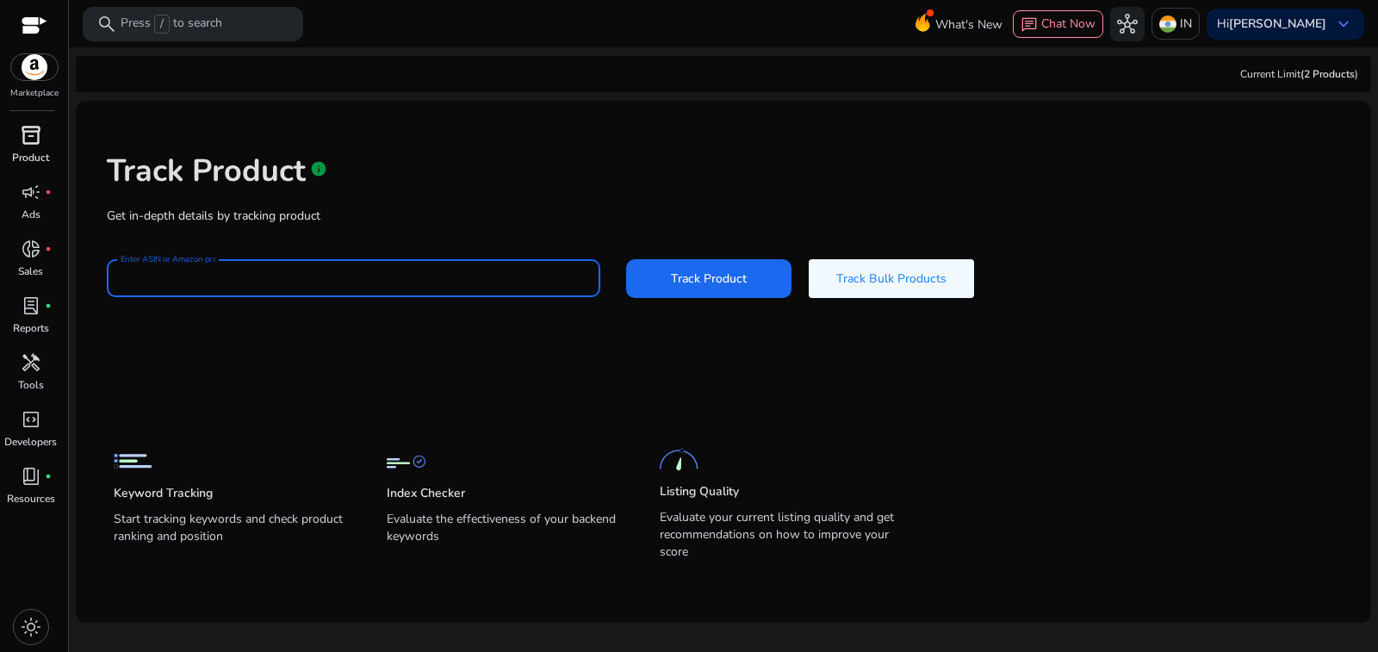
paste input "**********"
type input "**********"
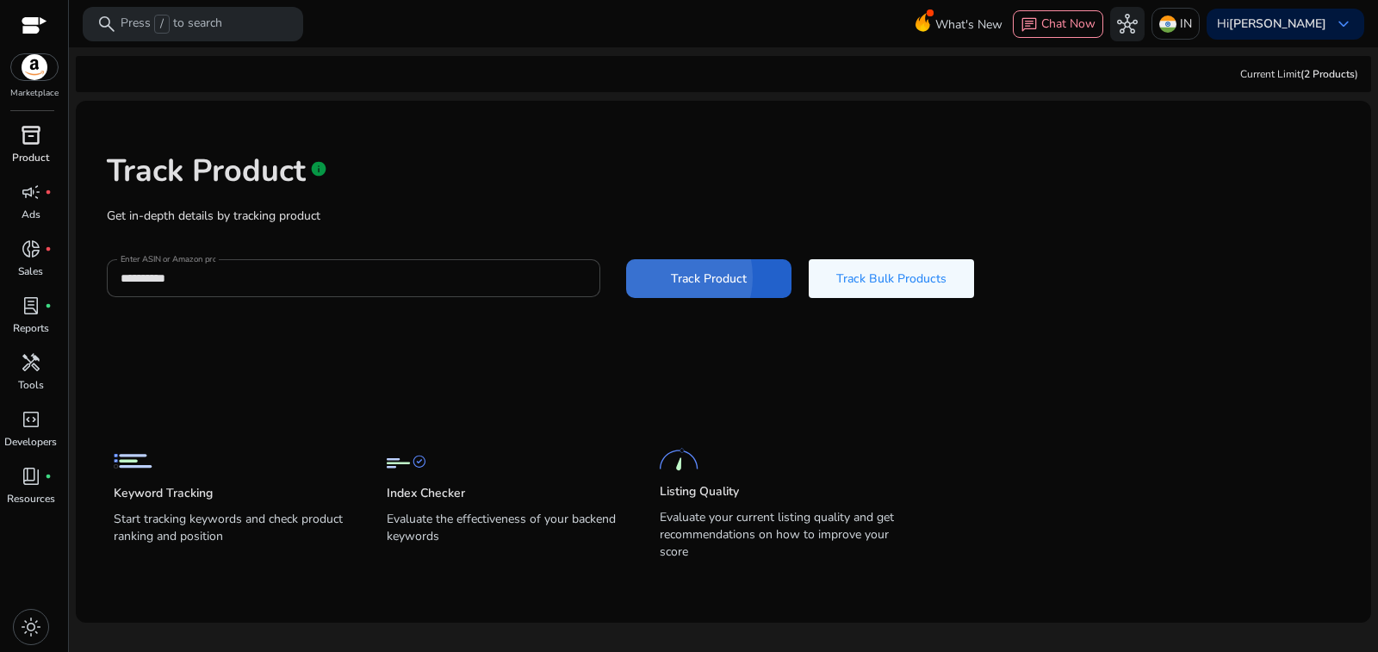
click at [671, 270] on span "Track Product" at bounding box center [709, 279] width 76 height 18
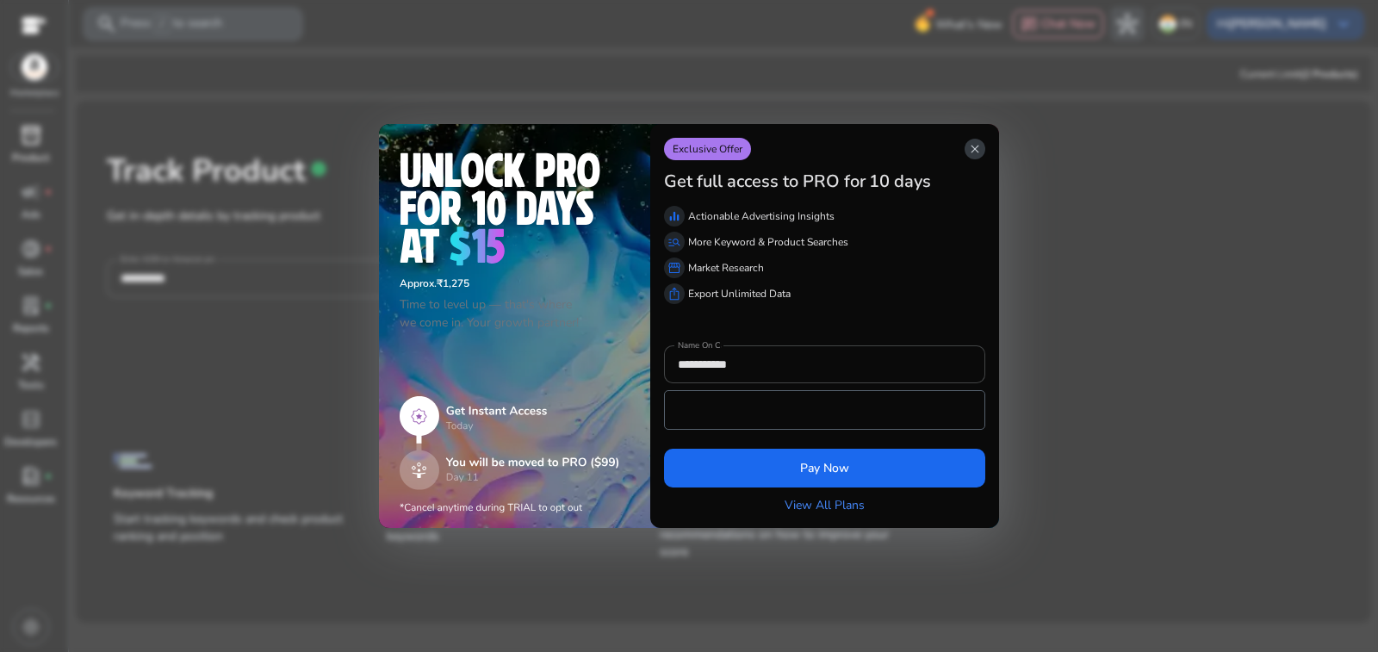
click at [982, 156] on span "close" at bounding box center [975, 149] width 14 height 14
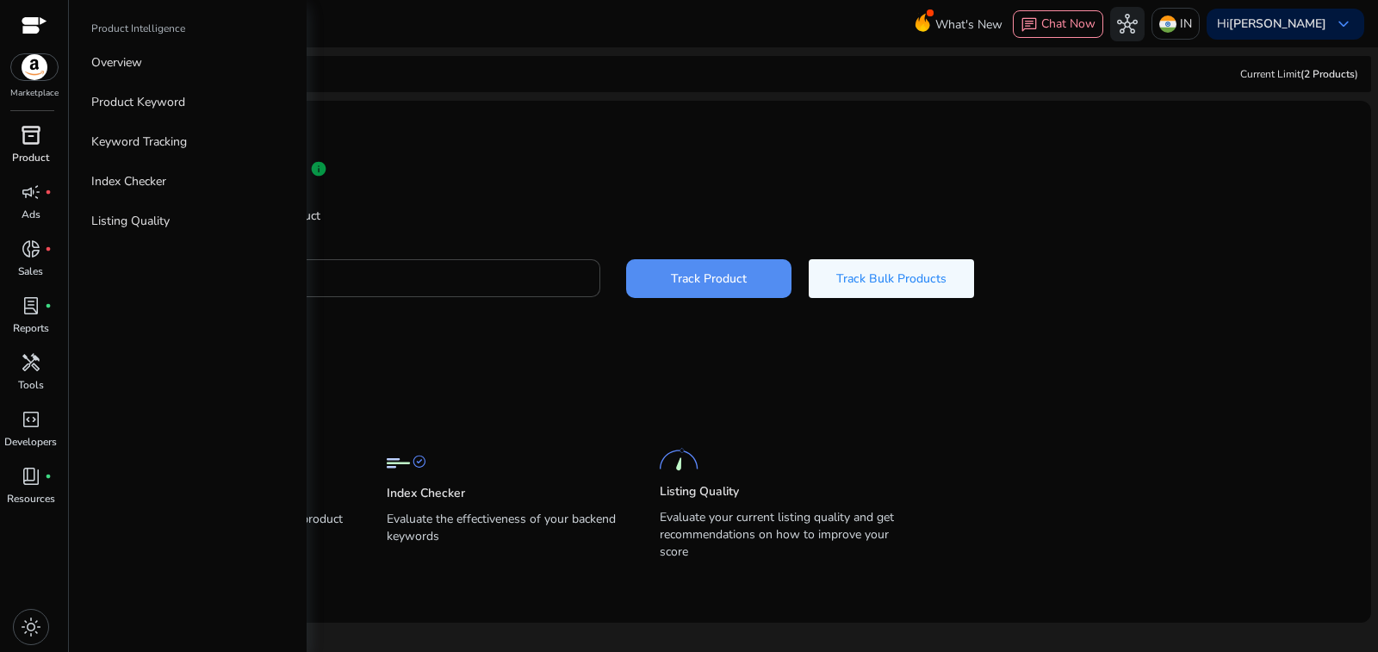
click at [28, 125] on span "inventory_2" at bounding box center [31, 135] width 21 height 21
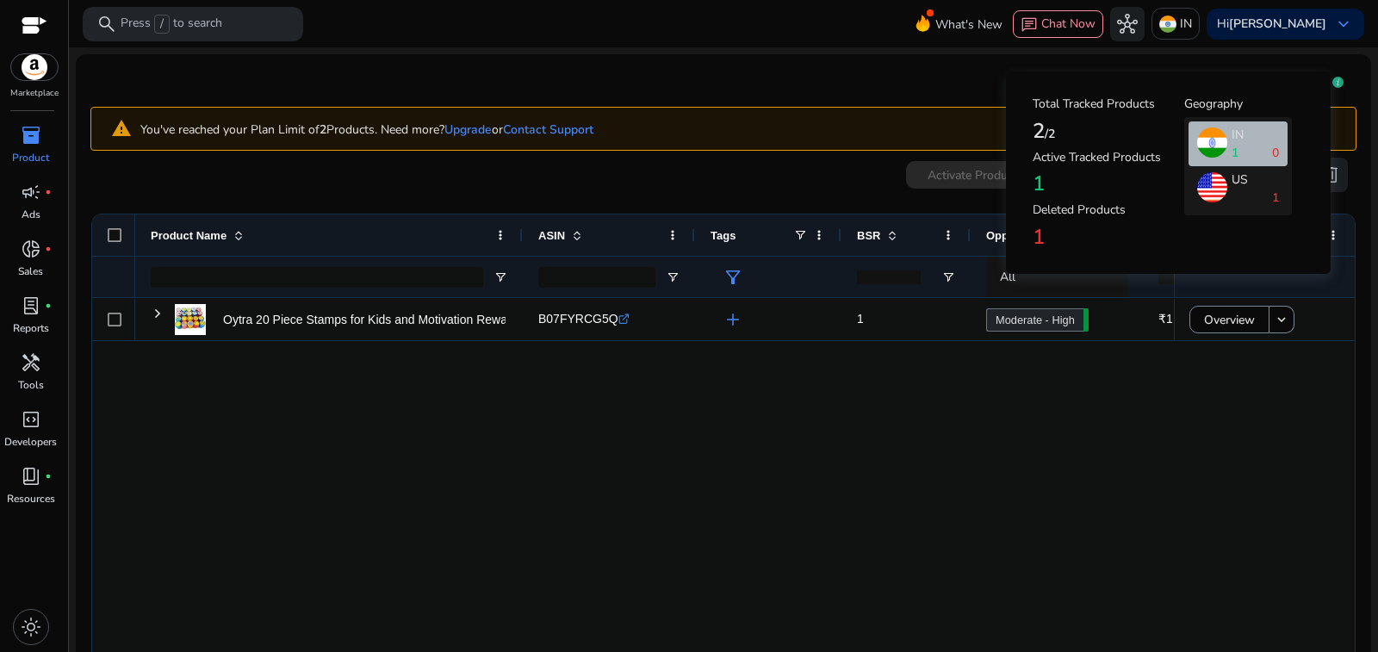
click at [1333, 77] on icon at bounding box center [1338, 82] width 11 height 11
click at [1041, 171] on h4 "1" at bounding box center [1109, 183] width 152 height 25
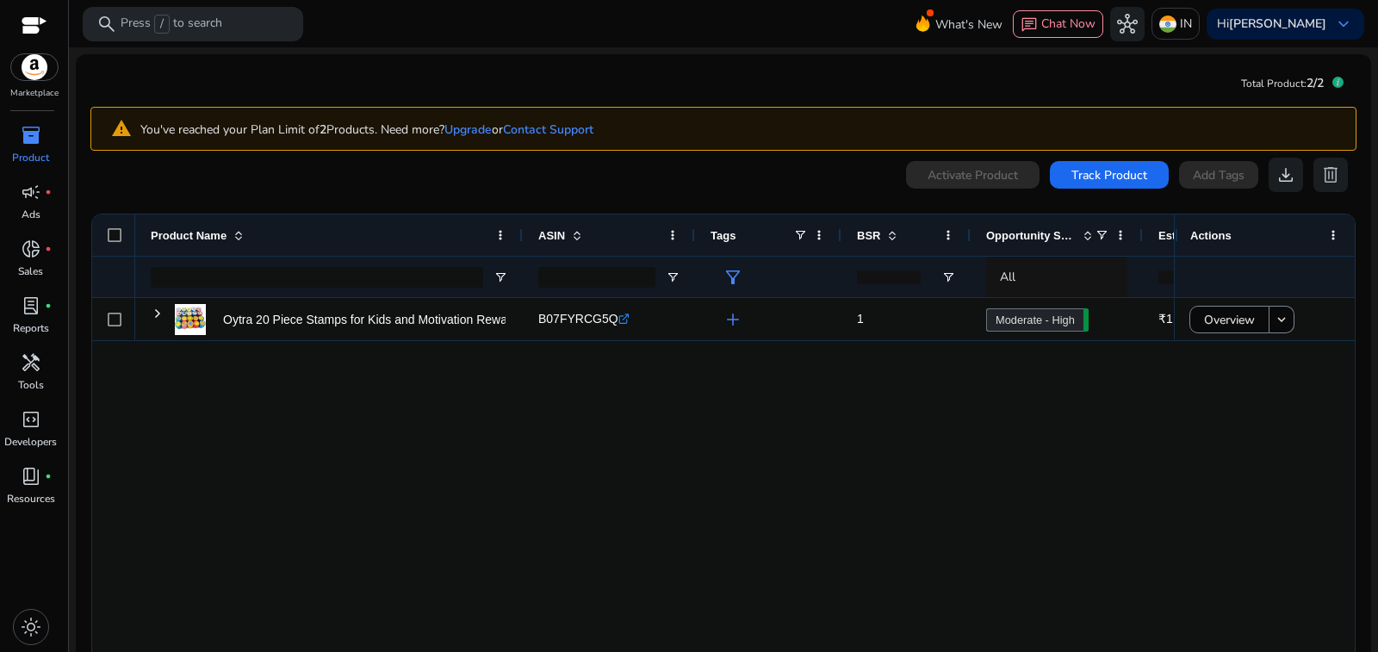
click at [390, 418] on div "Oytra 20 Piece Stamps for Kids and Motivation Reward Art Teachers... B07FYRCG5Q…" at bounding box center [654, 484] width 1039 height 373
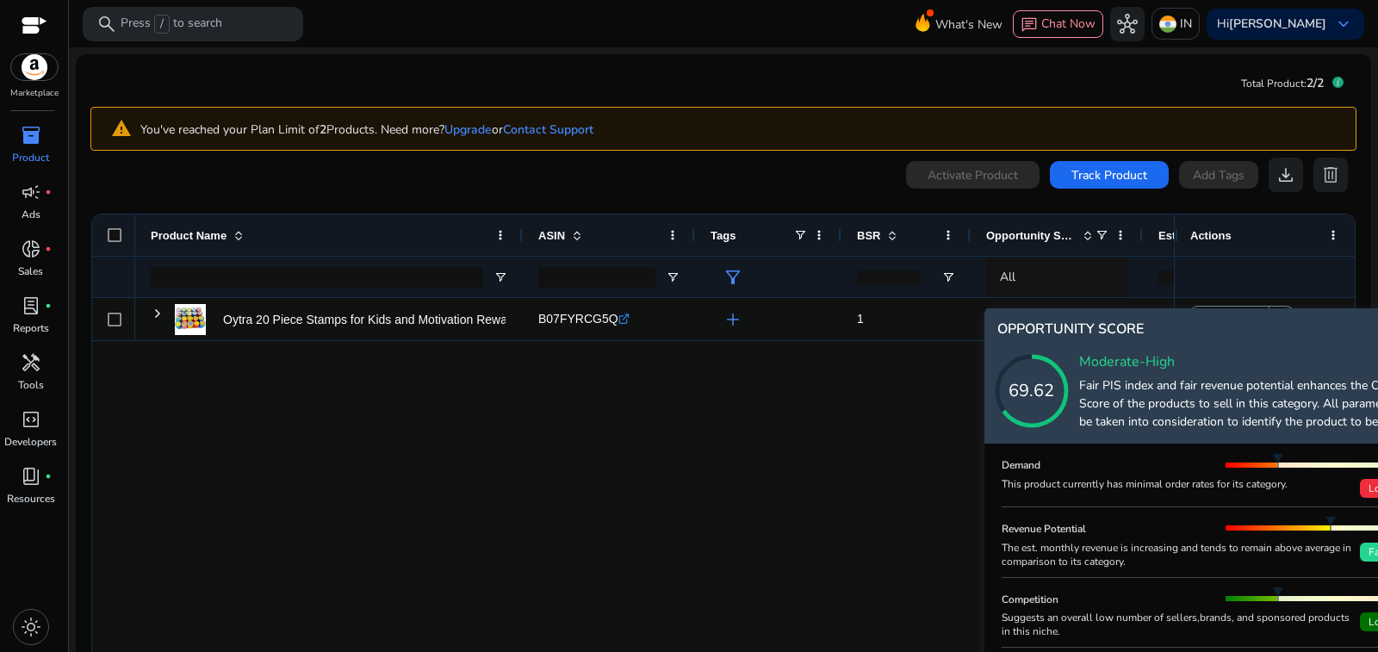
click at [1041, 305] on icon at bounding box center [1049, 374] width 172 height 172
click at [1360, 612] on span "Low" at bounding box center [1379, 621] width 38 height 19
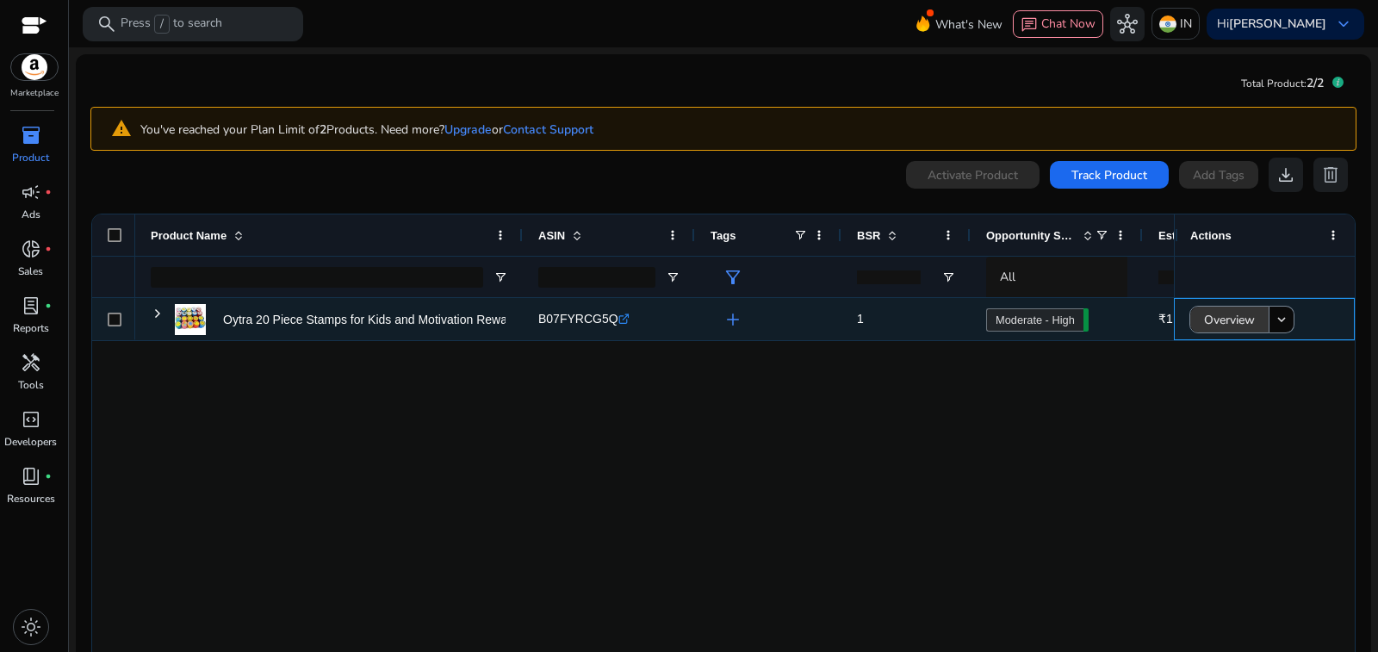
click at [1213, 302] on span "Overview" at bounding box center [1229, 319] width 51 height 35
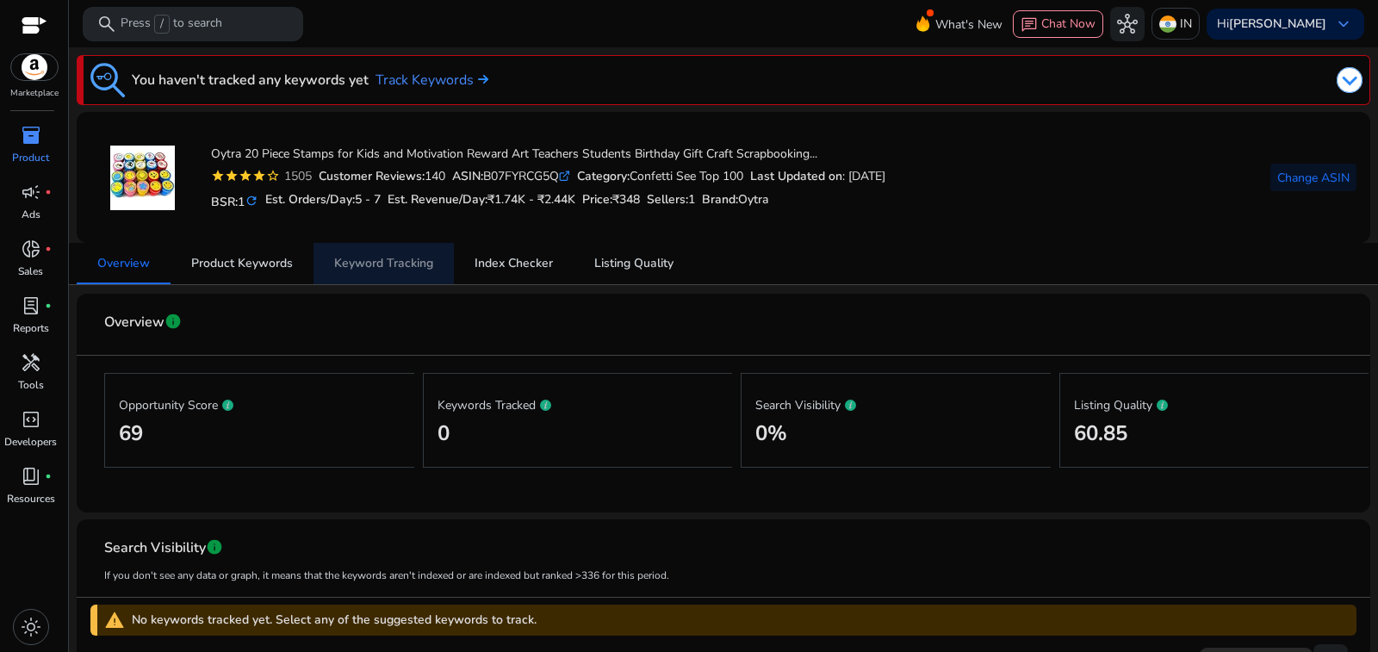
click at [380, 258] on span "Keyword Tracking" at bounding box center [383, 264] width 99 height 12
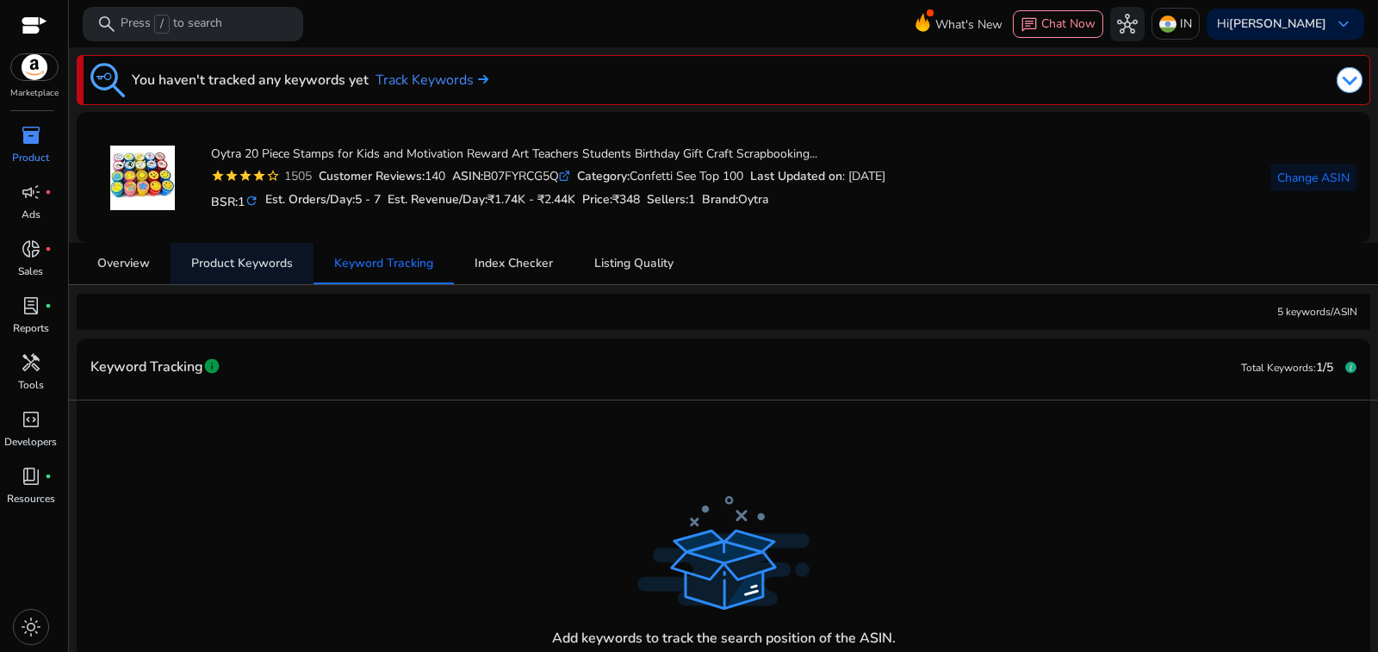
click at [248, 259] on span "Product Keywords" at bounding box center [242, 264] width 102 height 12
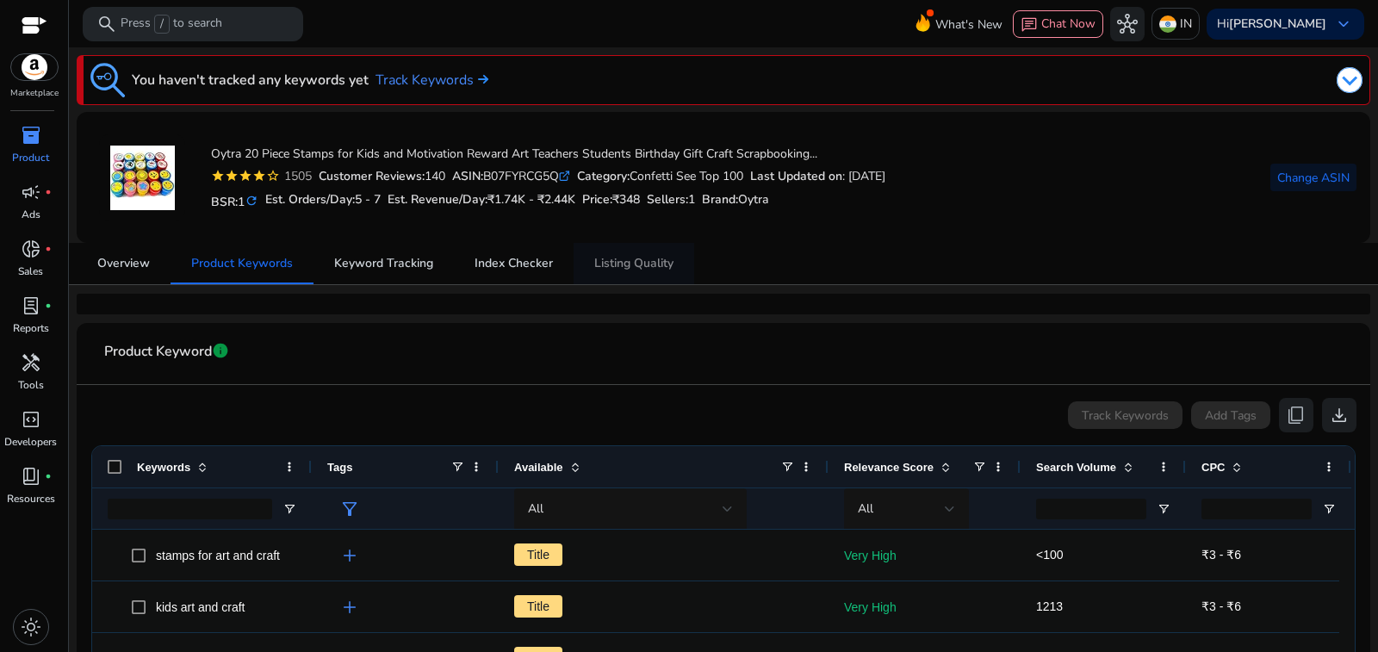
click at [625, 258] on span "Listing Quality" at bounding box center [633, 264] width 79 height 12
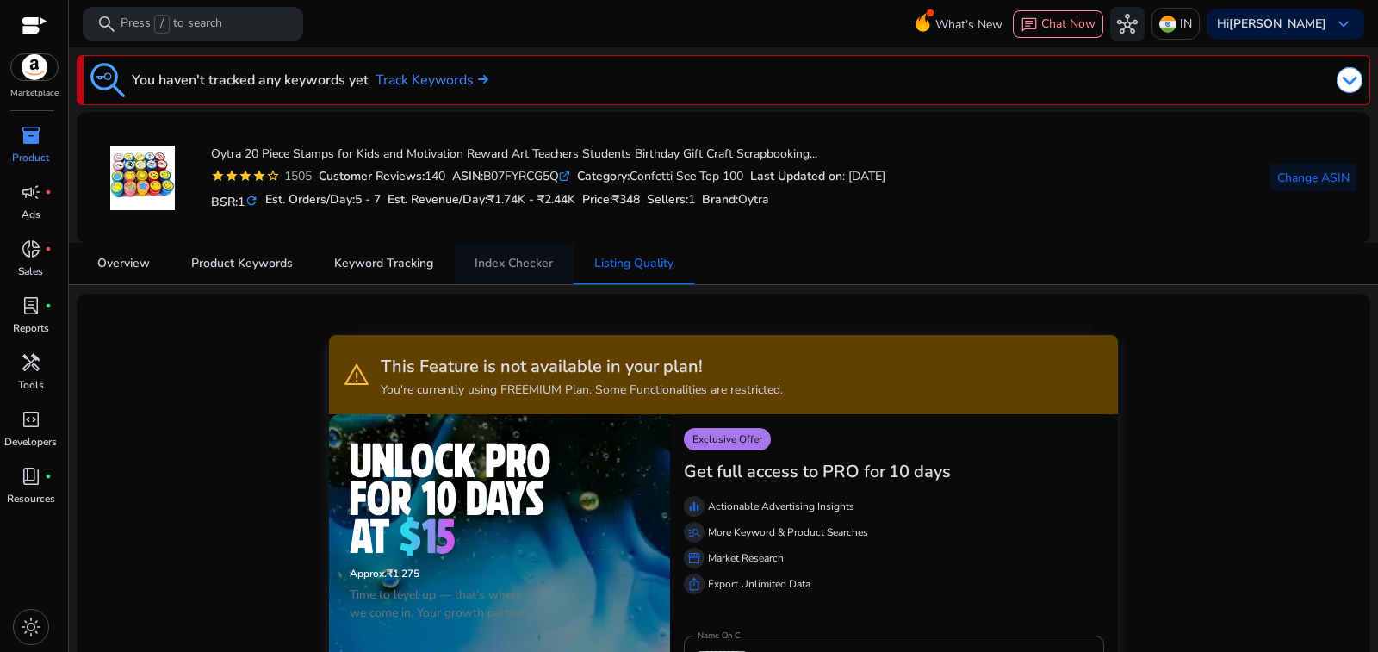
click at [506, 261] on span "Index Checker" at bounding box center [514, 264] width 78 height 12
click at [376, 79] on link "Track Keywords" at bounding box center [432, 80] width 113 height 21
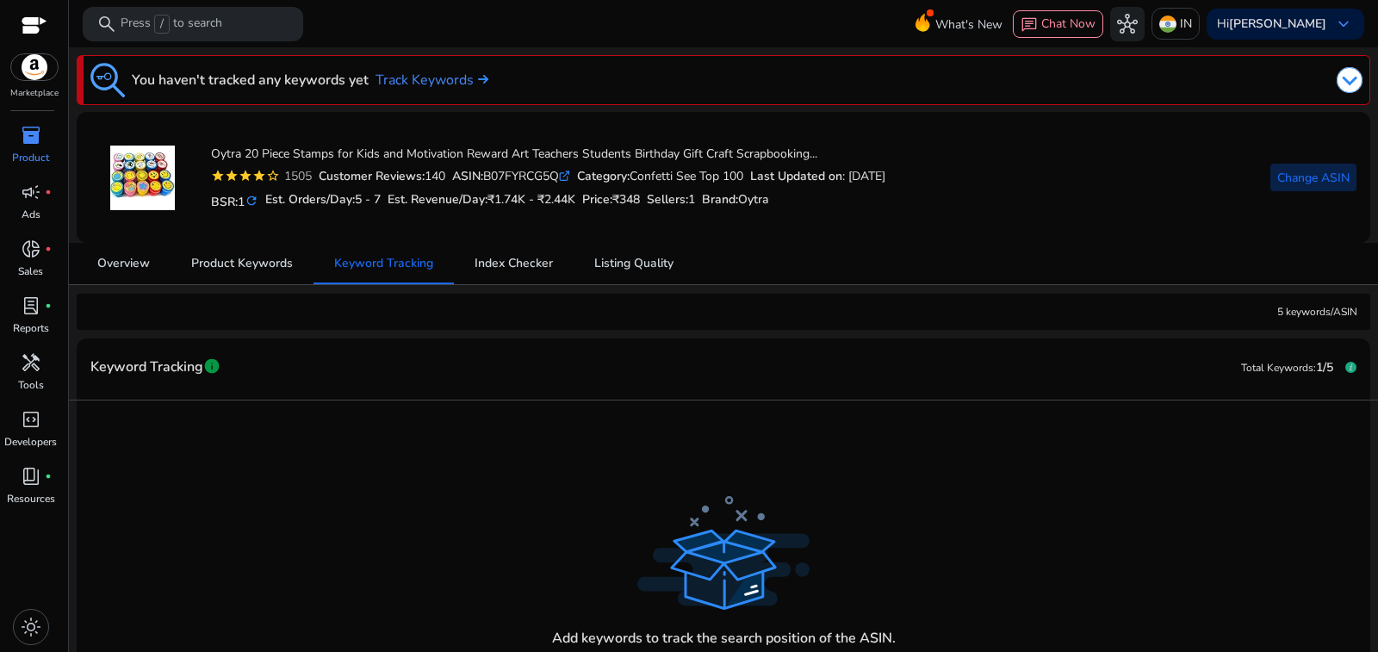
click at [1309, 169] on span "Change ASIN" at bounding box center [1313, 178] width 72 height 18
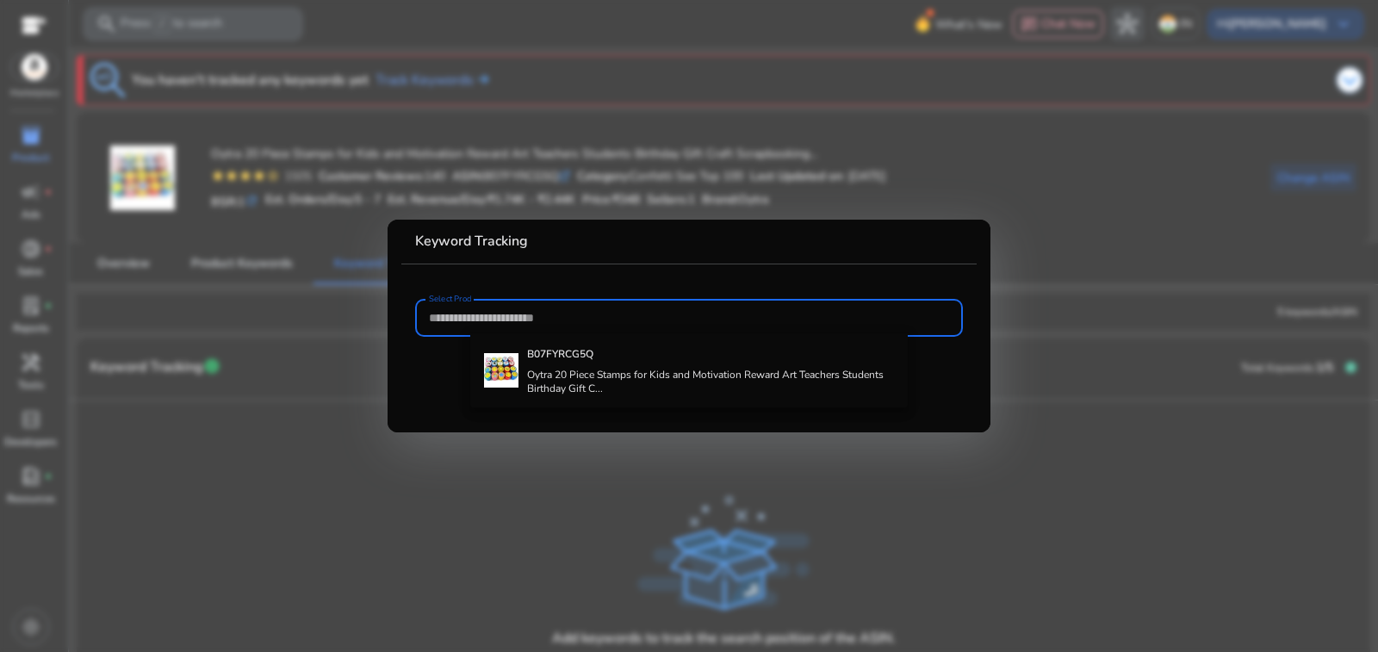
paste input "**********"
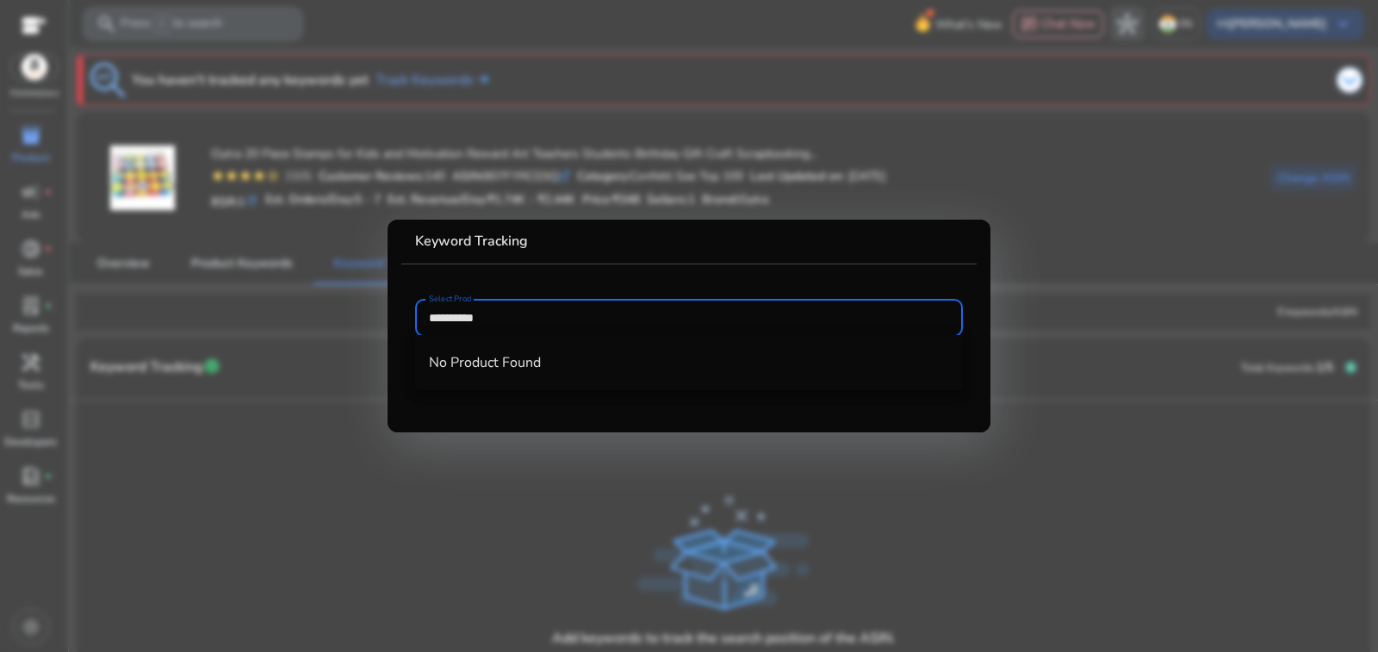
type input "**********"
click at [640, 292] on mat-card "**********" at bounding box center [689, 326] width 603 height 213
